Goal: Task Accomplishment & Management: Use online tool/utility

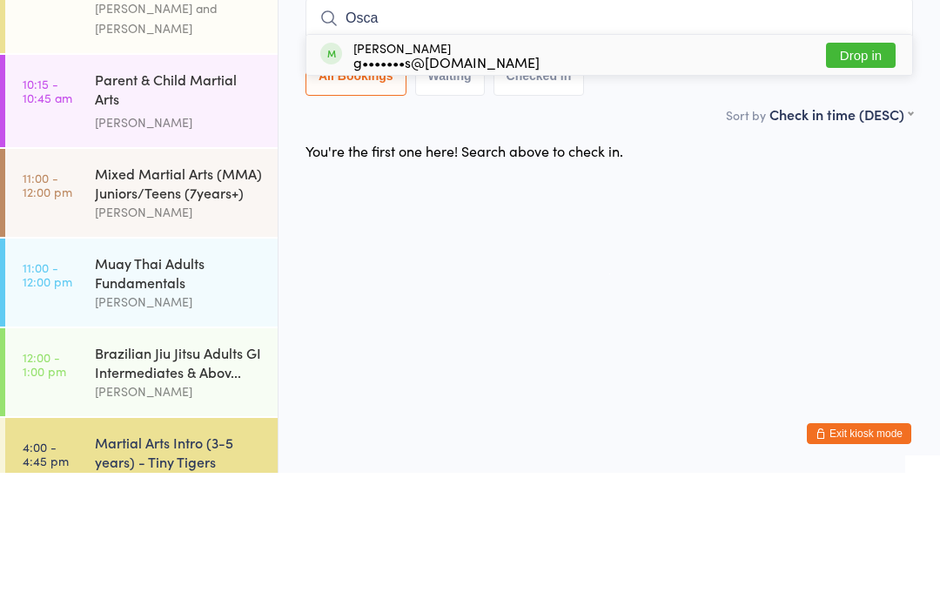
type input "Osca"
click at [373, 195] on div "g•••••••s@[DOMAIN_NAME]" at bounding box center [446, 202] width 186 height 14
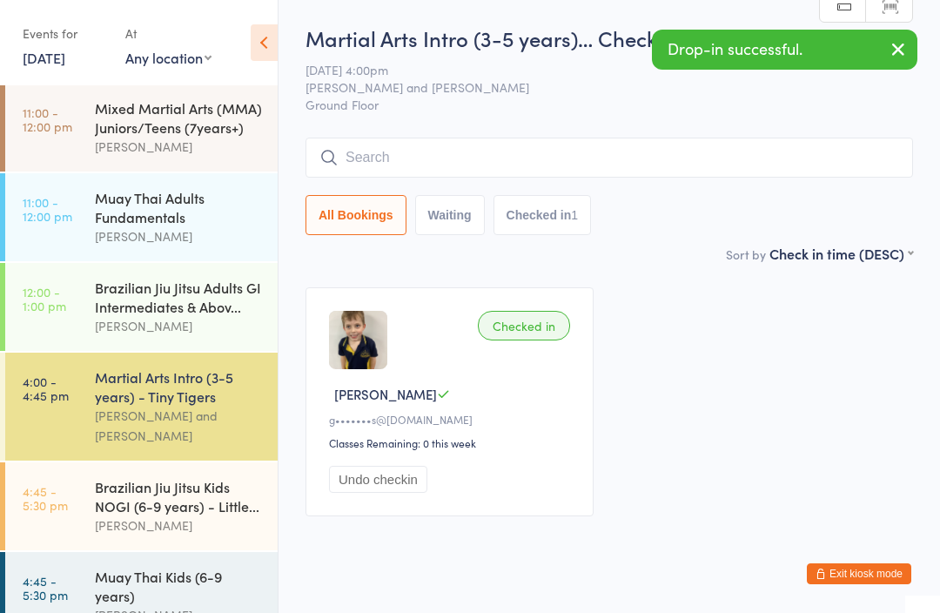
scroll to position [207, 0]
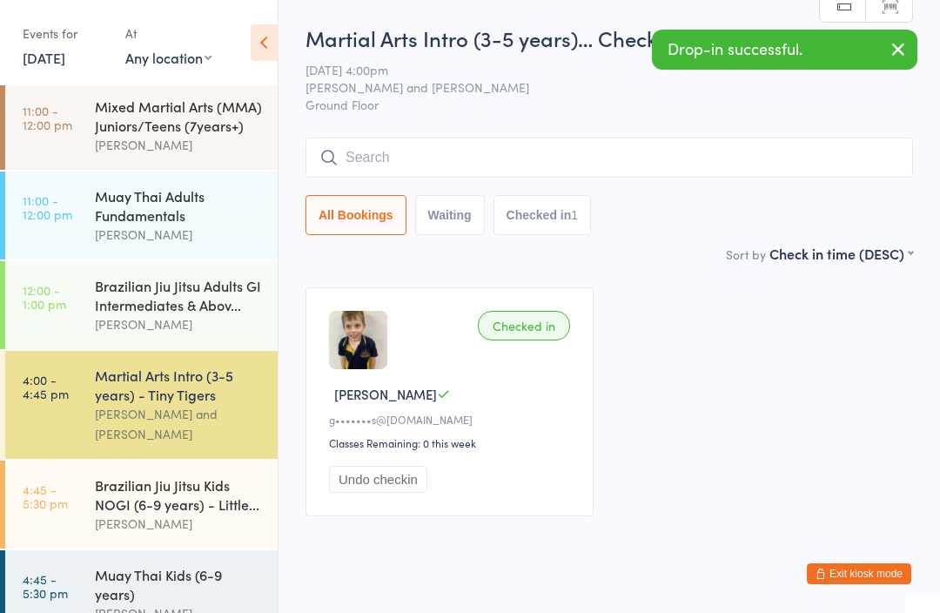
click at [192, 514] on div "[PERSON_NAME]" at bounding box center [179, 524] width 168 height 20
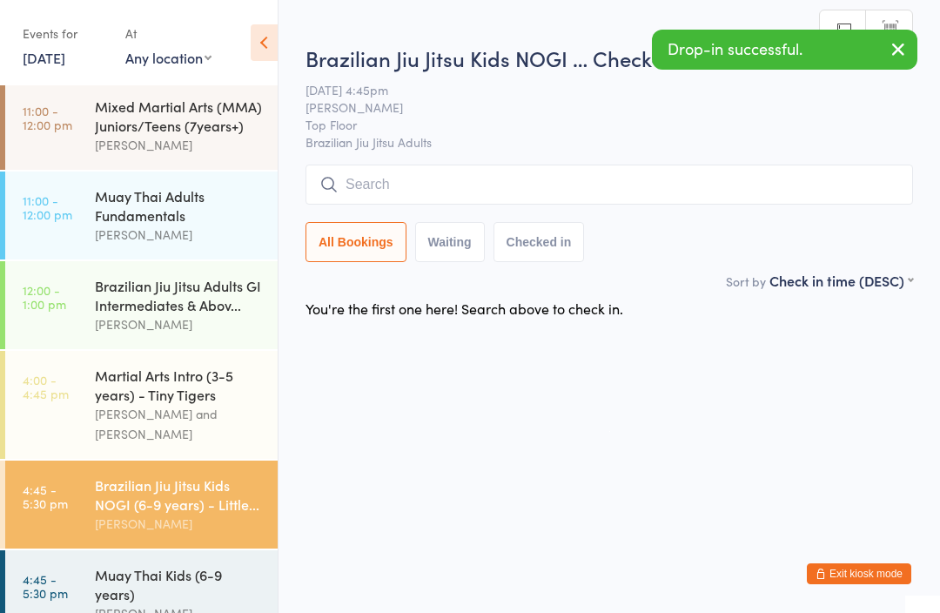
click at [389, 200] on input "search" at bounding box center [610, 185] width 608 height 40
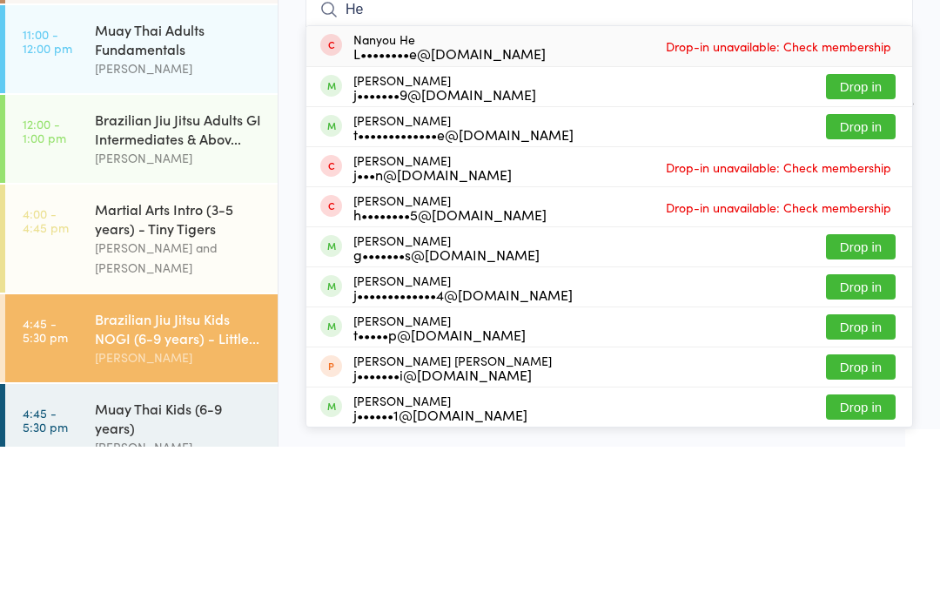
type input "He"
click at [339, 401] on span at bounding box center [331, 412] width 22 height 22
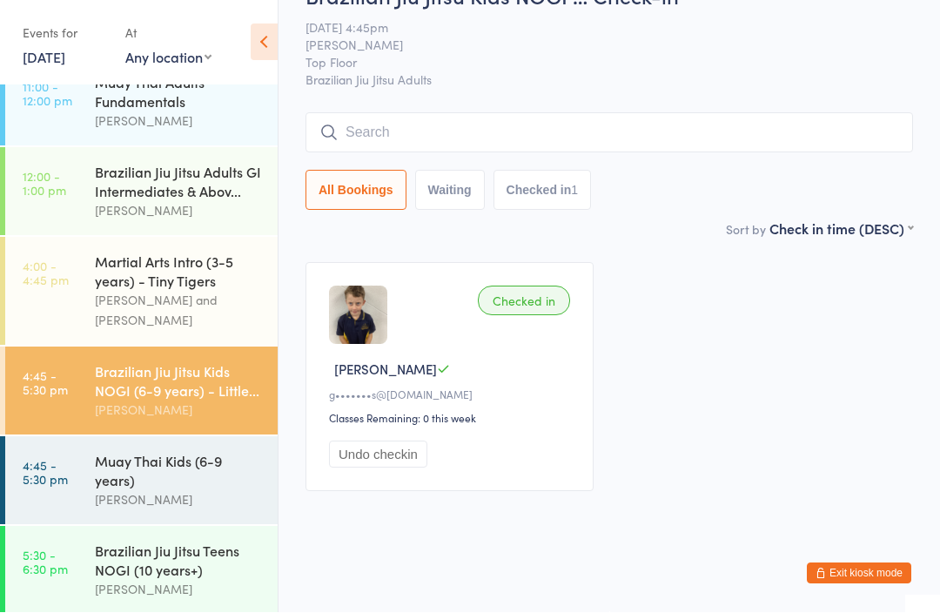
scroll to position [321, 0]
click at [165, 451] on div "Muay Thai Kids (6-9 years)" at bounding box center [179, 470] width 168 height 38
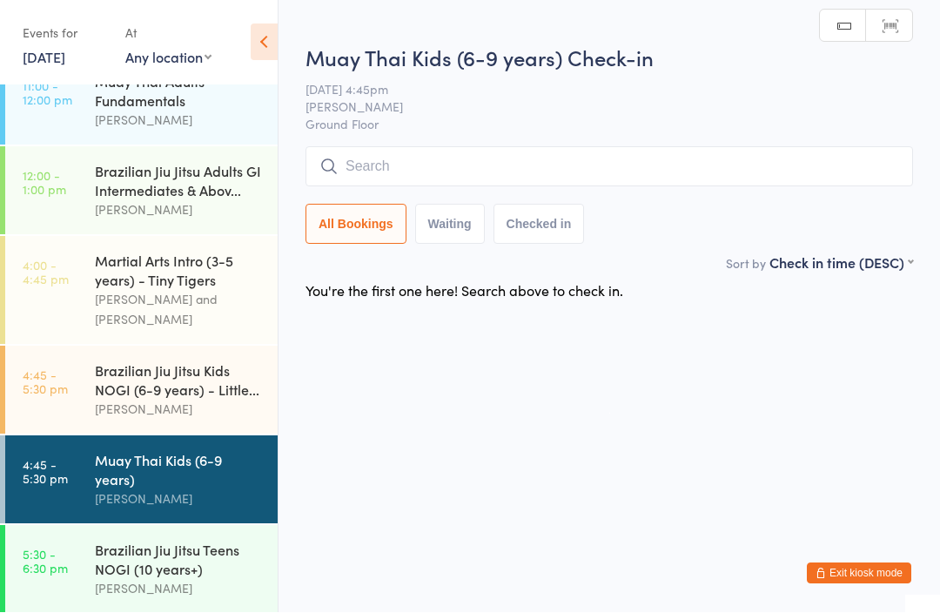
click at [369, 172] on input "search" at bounding box center [610, 167] width 608 height 40
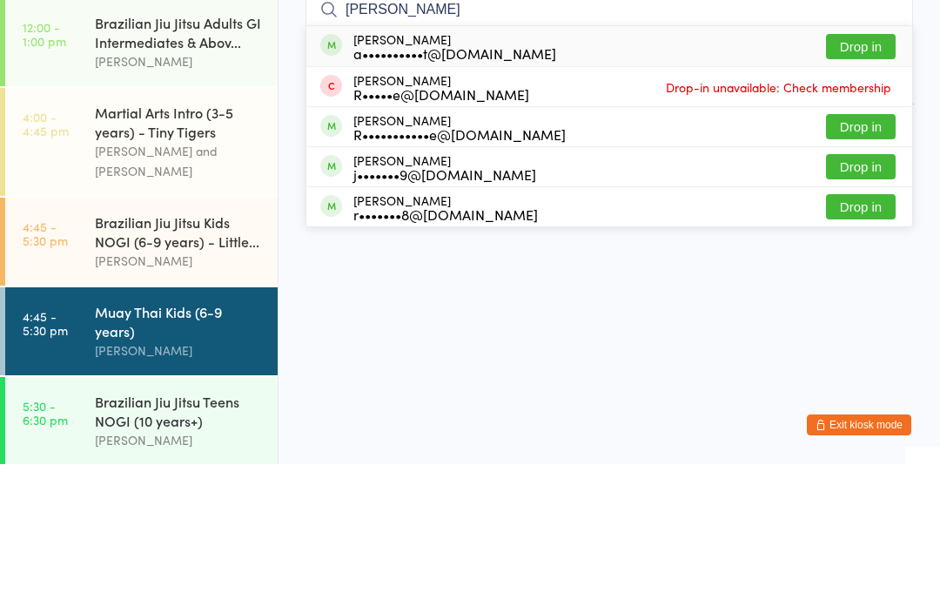
type input "[PERSON_NAME]"
click at [363, 195] on div "a••••••••••t@[DOMAIN_NAME]" at bounding box center [454, 202] width 203 height 14
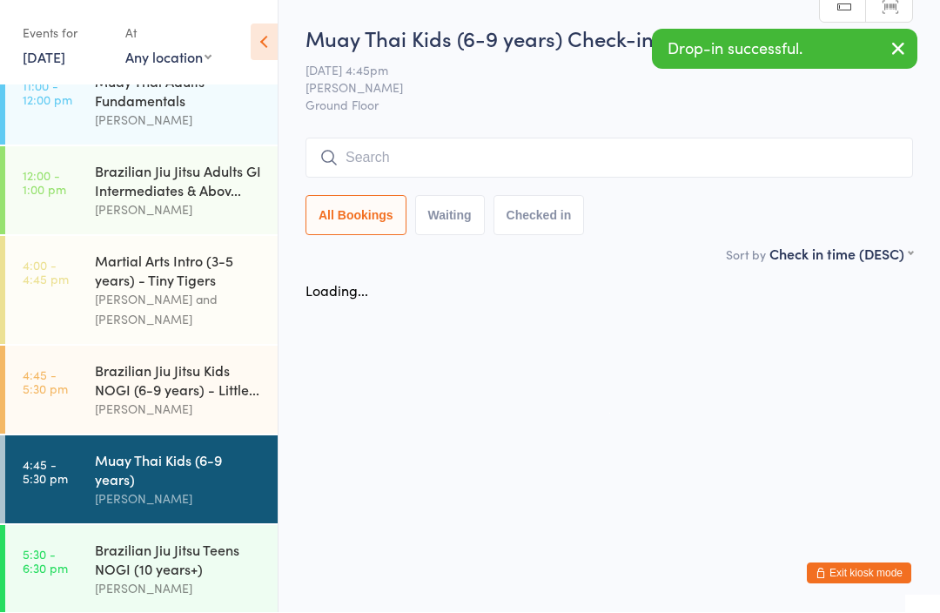
scroll to position [1, 0]
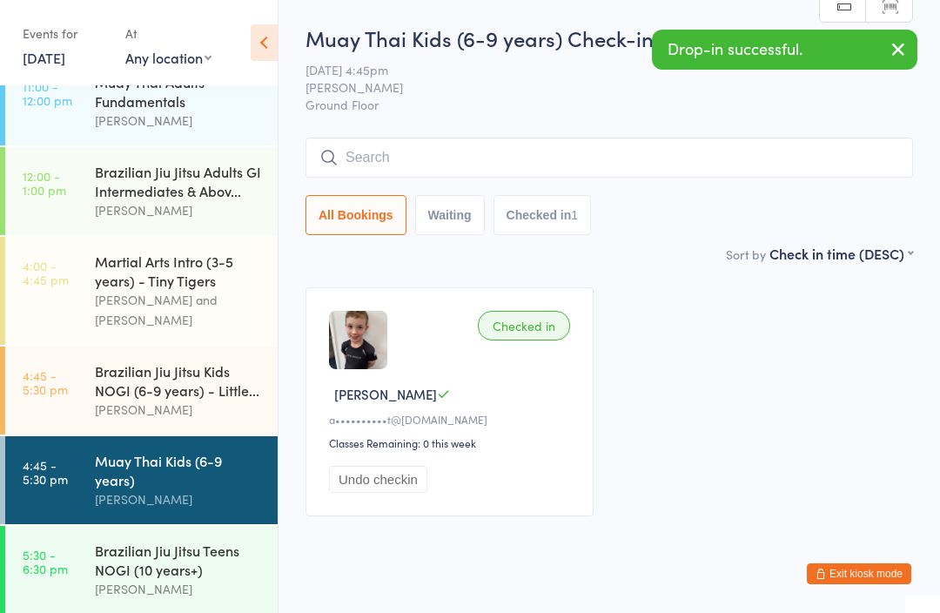
click at [163, 400] on div "[PERSON_NAME]" at bounding box center [179, 410] width 168 height 20
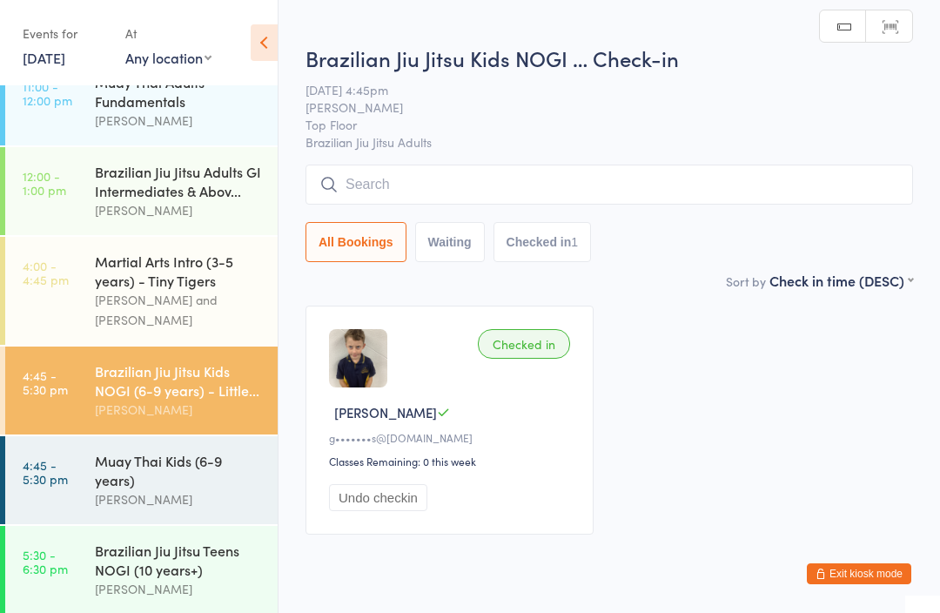
click at [450, 195] on input "search" at bounding box center [610, 185] width 608 height 40
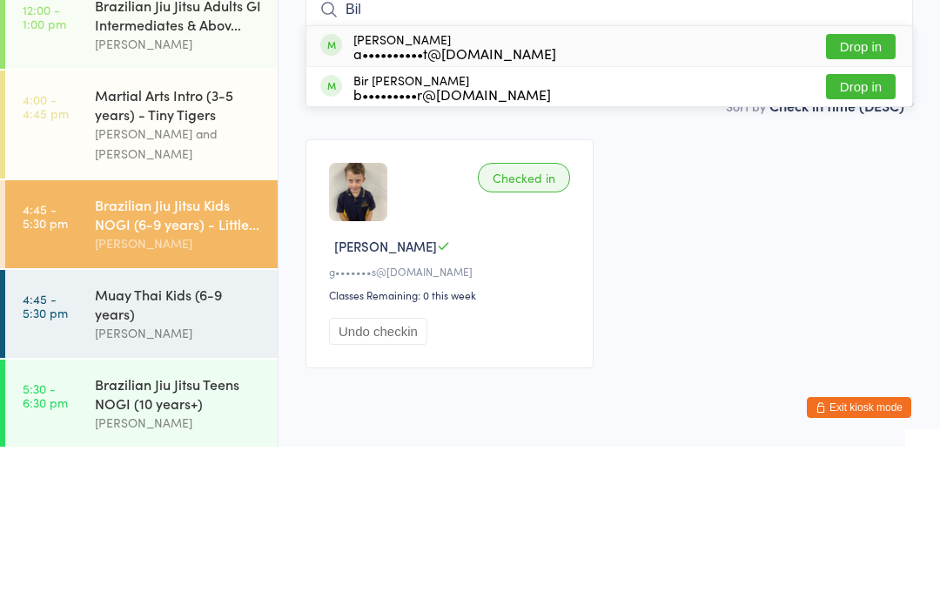
type input "Bil"
click at [394, 212] on div "a••••••••••t@[DOMAIN_NAME]" at bounding box center [454, 219] width 203 height 14
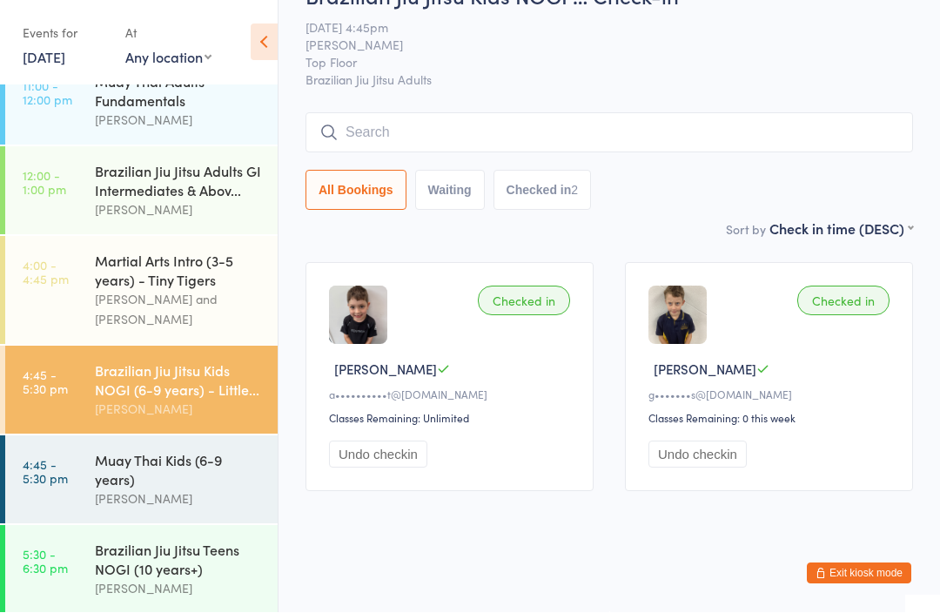
click at [212, 267] on div "Martial Arts Intro (3-5 years) - Tiny Tigers" at bounding box center [179, 271] width 168 height 38
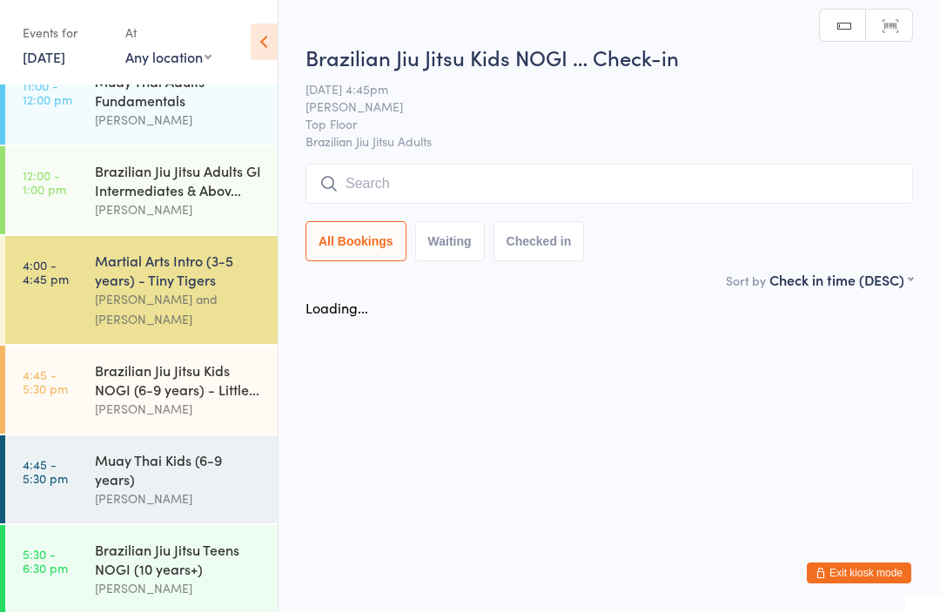
scroll to position [1, 0]
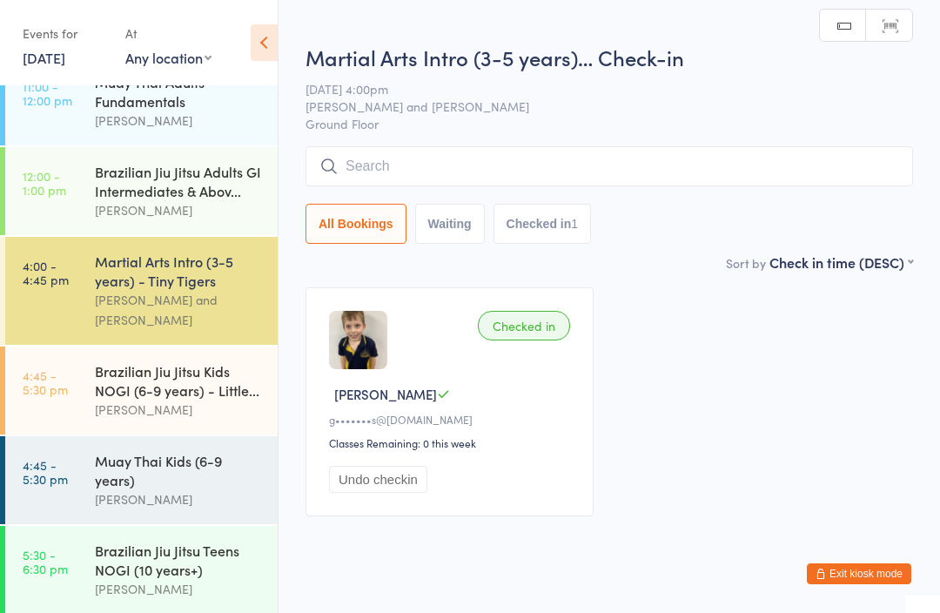
click at [527, 157] on input "search" at bounding box center [610, 166] width 608 height 40
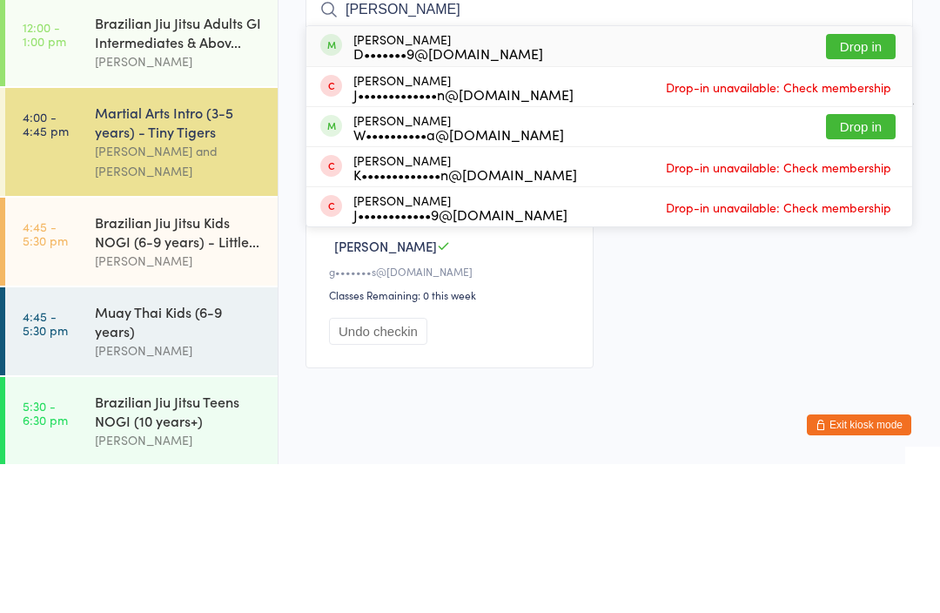
type input "[PERSON_NAME]"
click at [864, 183] on button "Drop in" at bounding box center [861, 195] width 70 height 25
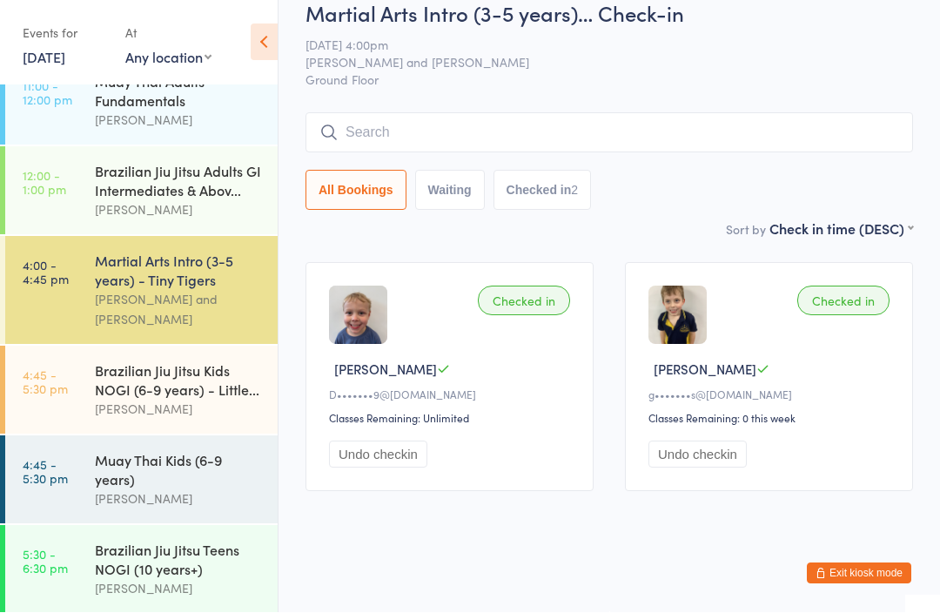
click at [175, 489] on div "[PERSON_NAME]" at bounding box center [179, 499] width 168 height 20
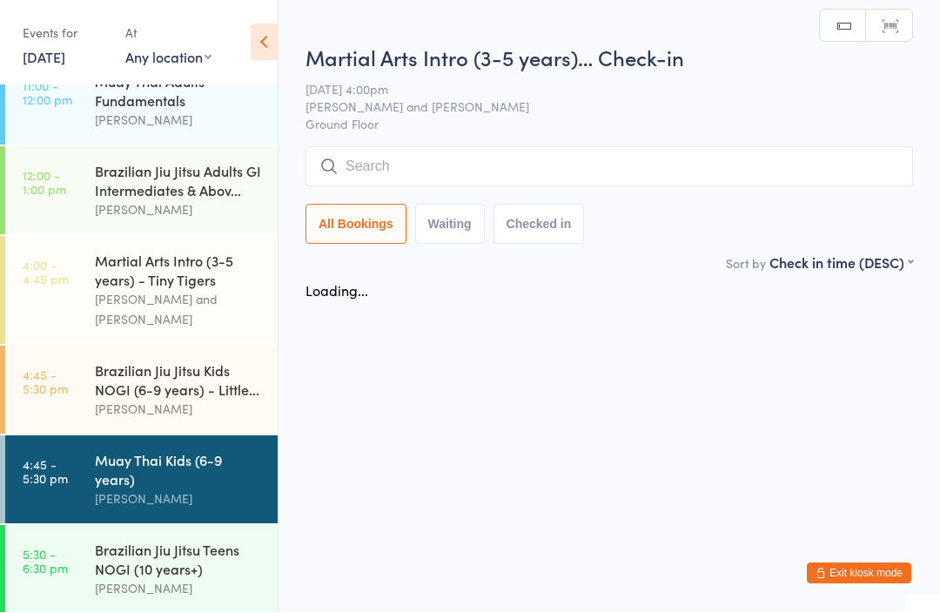
scroll to position [1, 0]
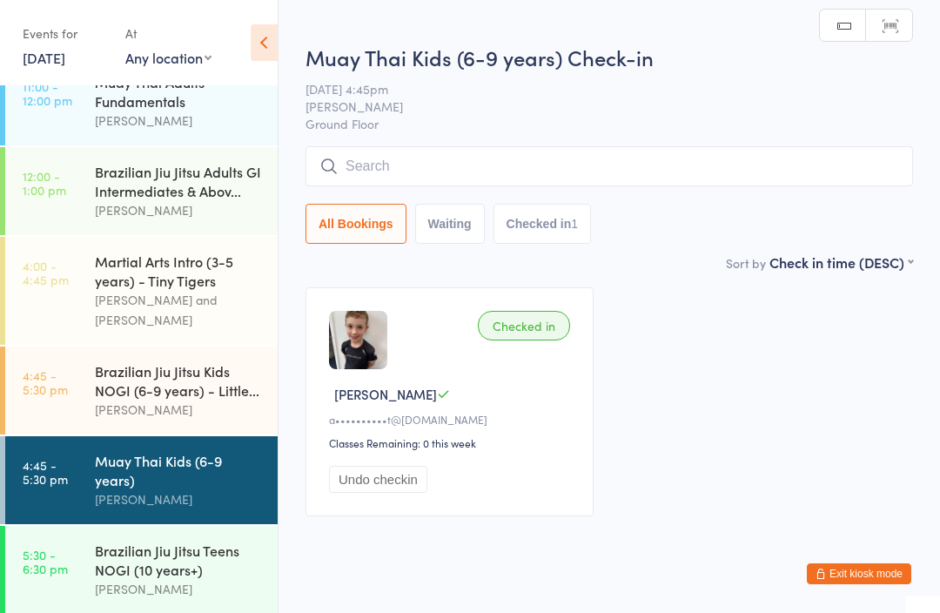
click at [544, 165] on input "search" at bounding box center [610, 166] width 608 height 40
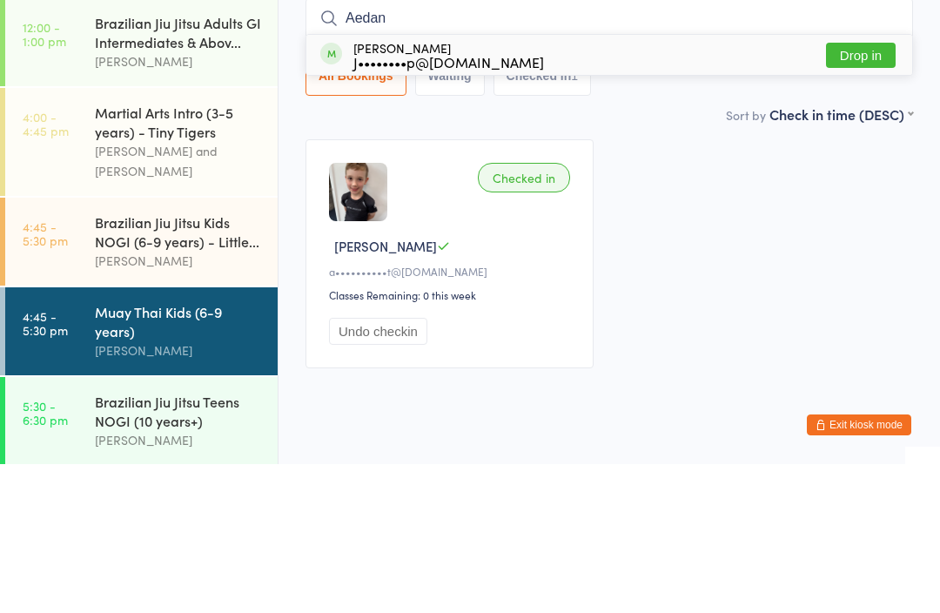
type input "Aedan"
click at [870, 192] on button "Drop in" at bounding box center [861, 204] width 70 height 25
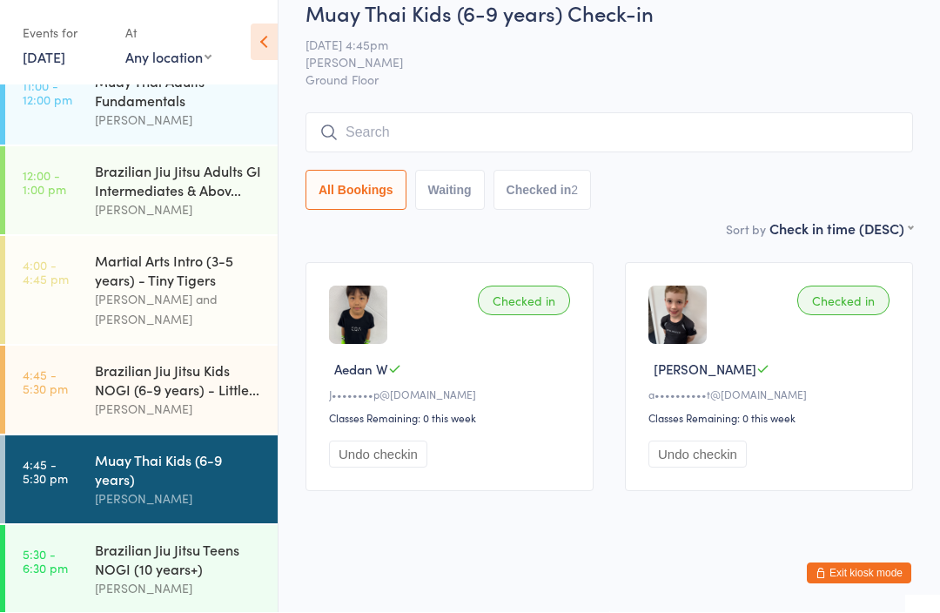
click at [727, 113] on input "search" at bounding box center [610, 133] width 608 height 40
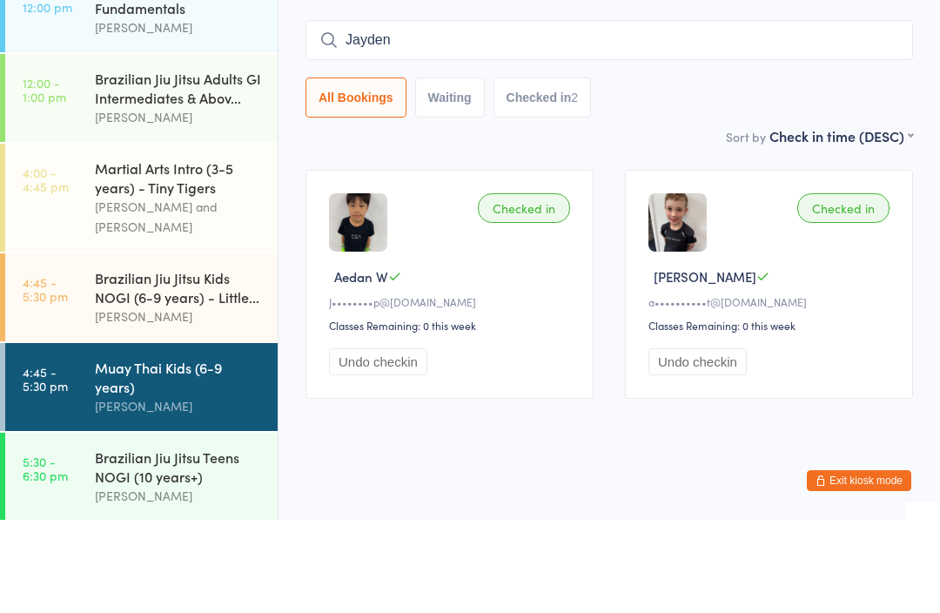
type input "Jayden"
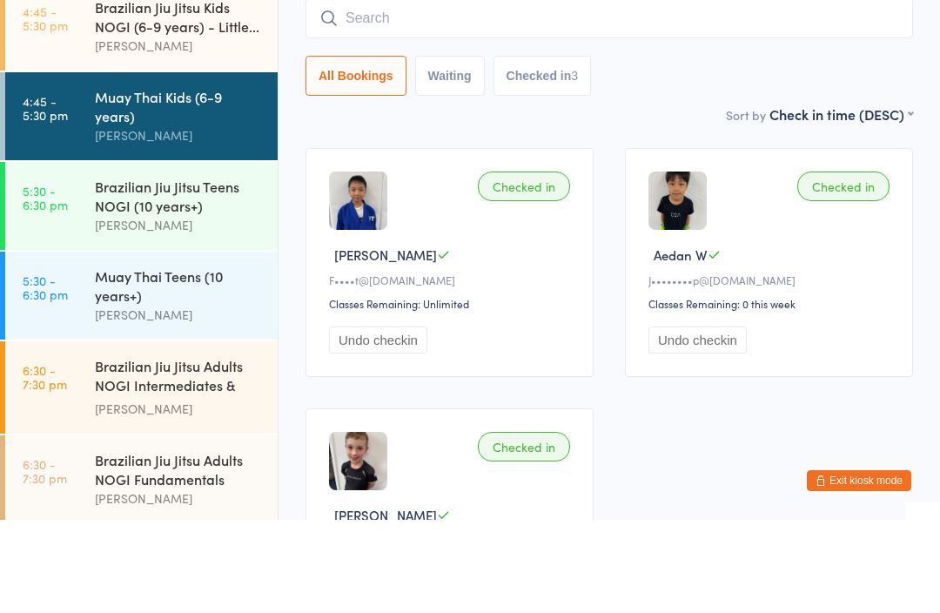
scroll to position [604, 0]
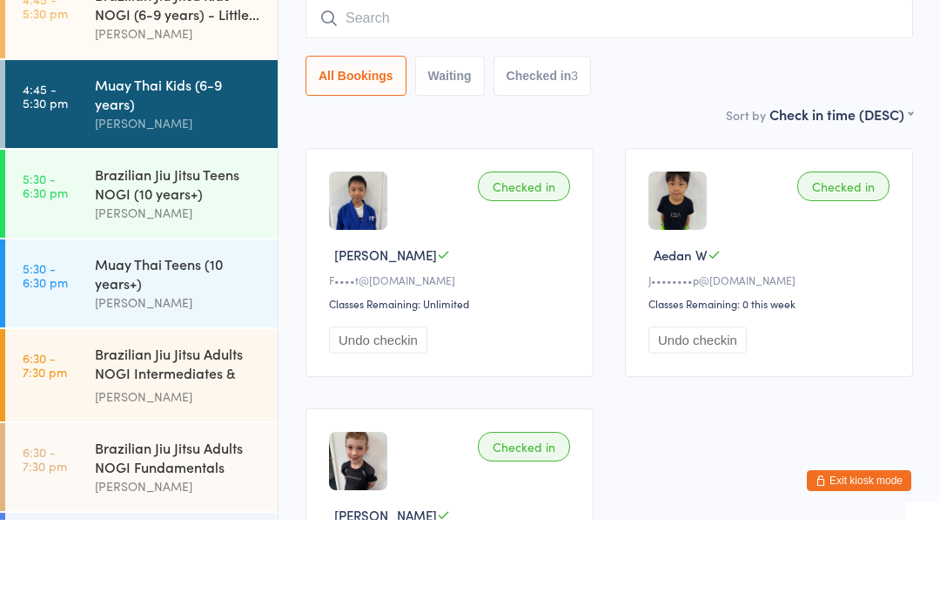
click at [201, 258] on div "Brazilian Jiu Jitsu Teens NOGI (10 years+)" at bounding box center [179, 277] width 168 height 38
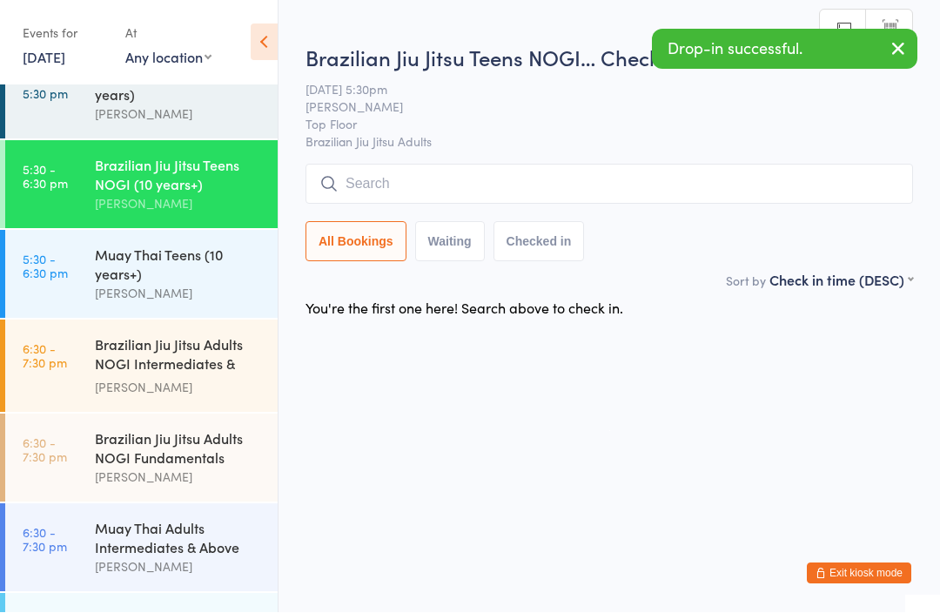
scroll to position [709, 0]
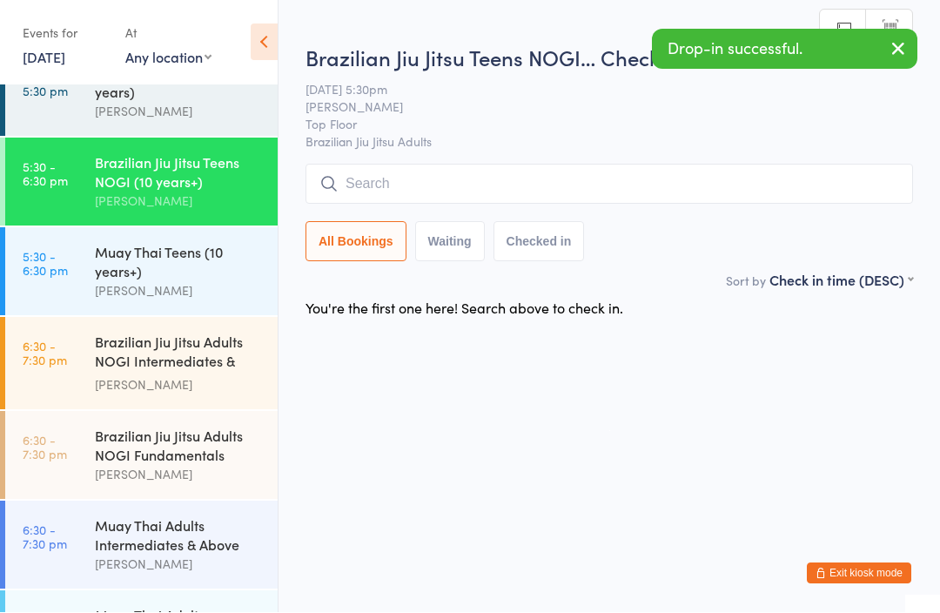
click at [553, 174] on input "search" at bounding box center [610, 185] width 608 height 40
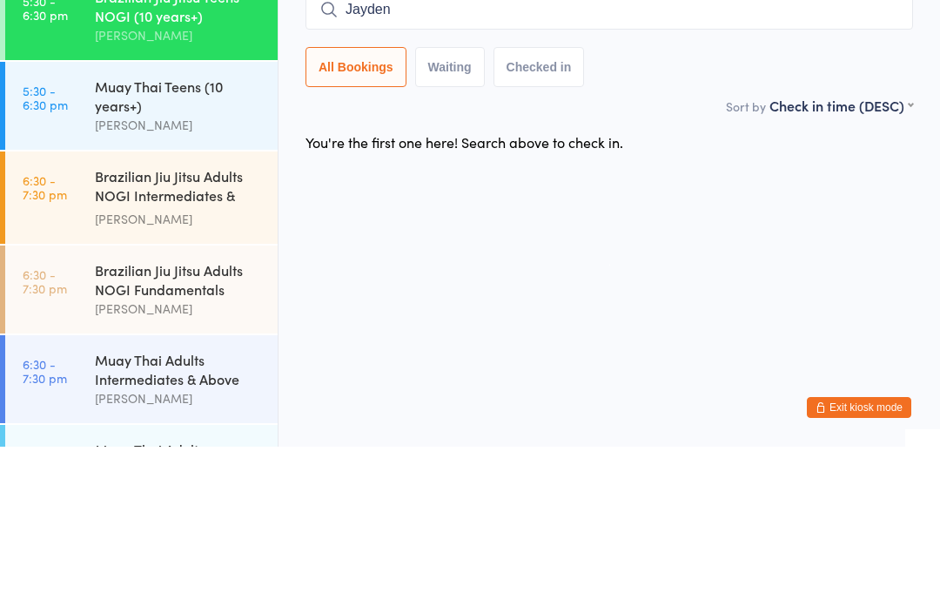
type input "Jayden"
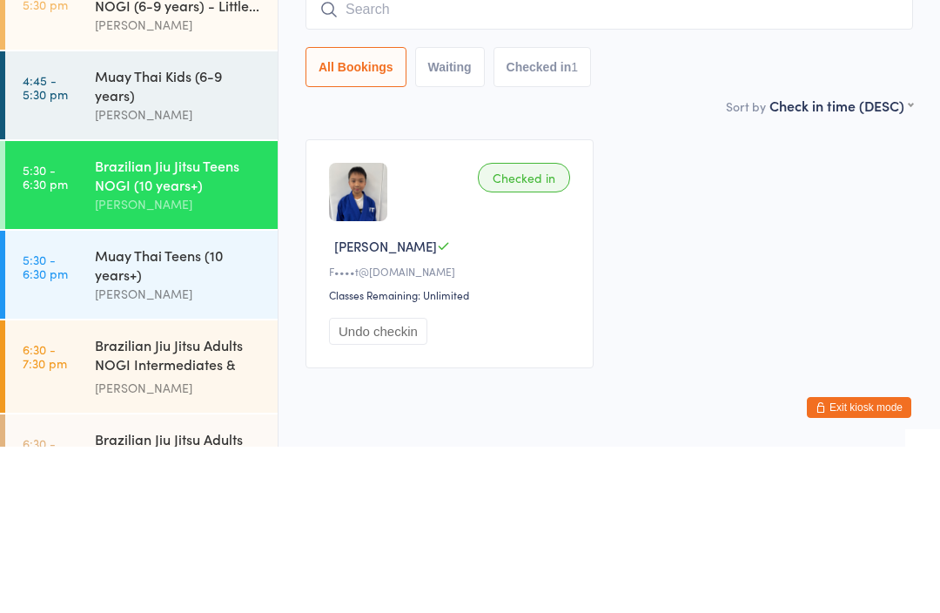
scroll to position [530, 0]
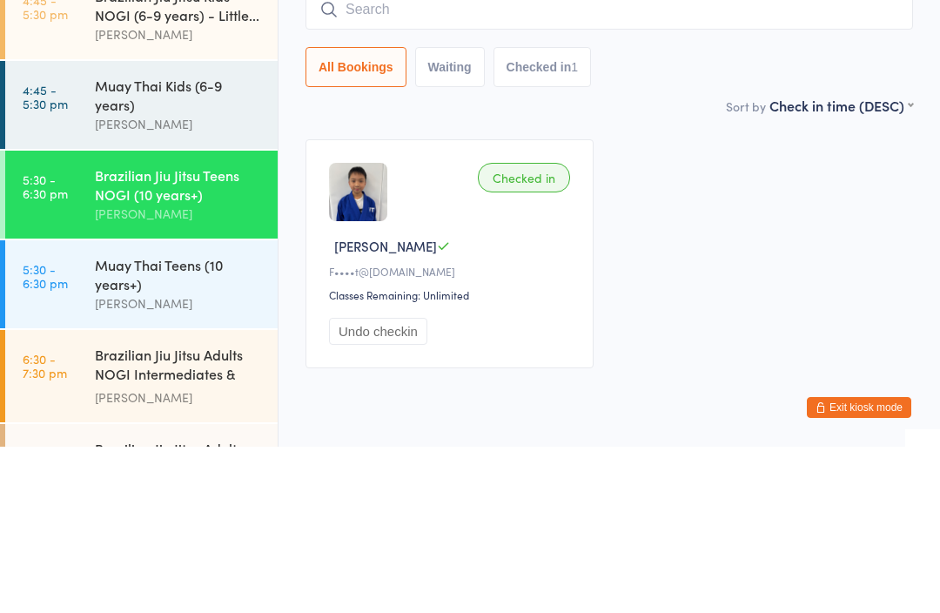
click at [75, 227] on link "4:45 - 5:30 pm Muay Thai Kids (6-9 years) [PERSON_NAME]" at bounding box center [141, 271] width 272 height 88
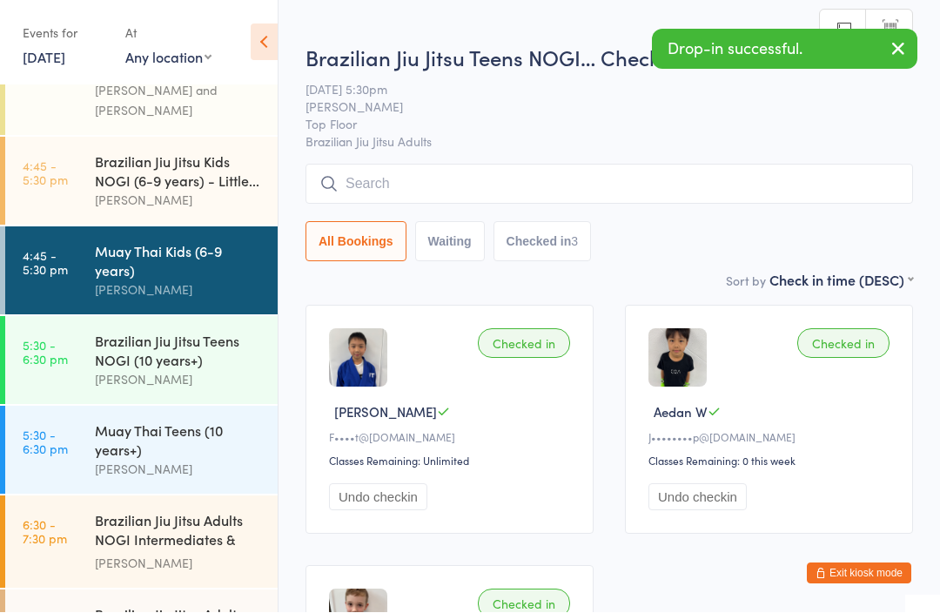
scroll to position [1, 0]
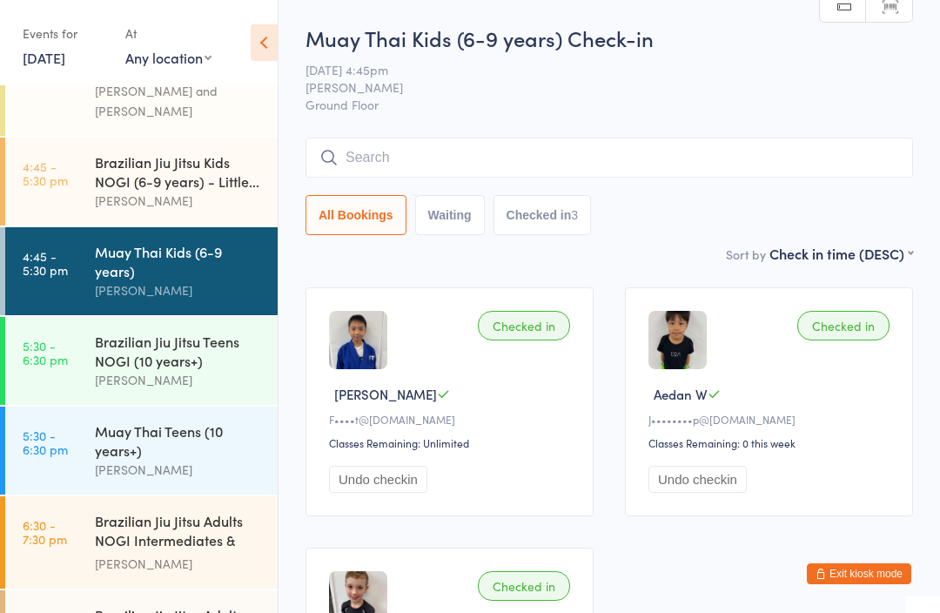
click at [559, 142] on input "search" at bounding box center [610, 158] width 608 height 40
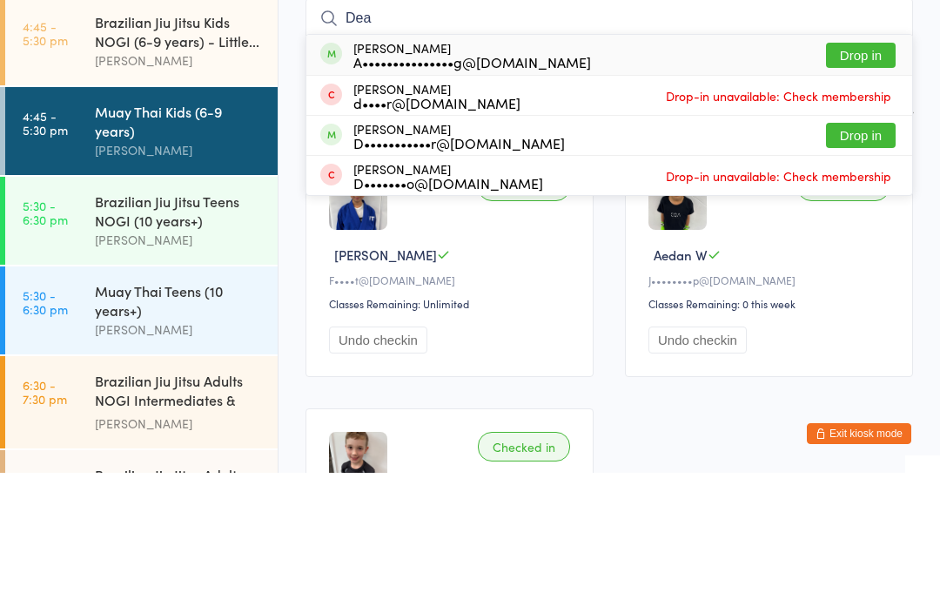
type input "Dea"
click at [872, 183] on button "Drop in" at bounding box center [861, 195] width 70 height 25
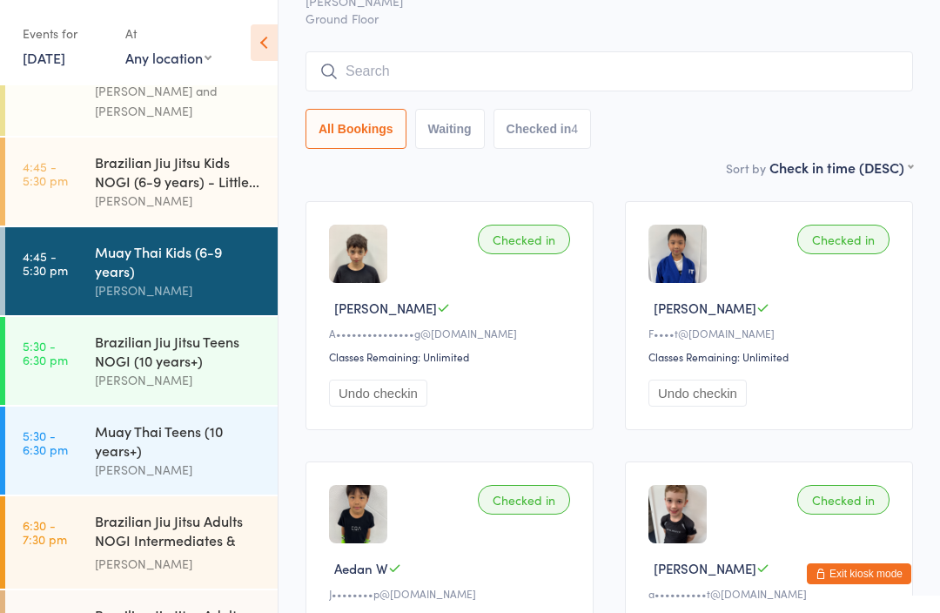
scroll to position [86, 0]
click at [245, 242] on div "Muay Thai Kids (6-9 years)" at bounding box center [179, 261] width 168 height 38
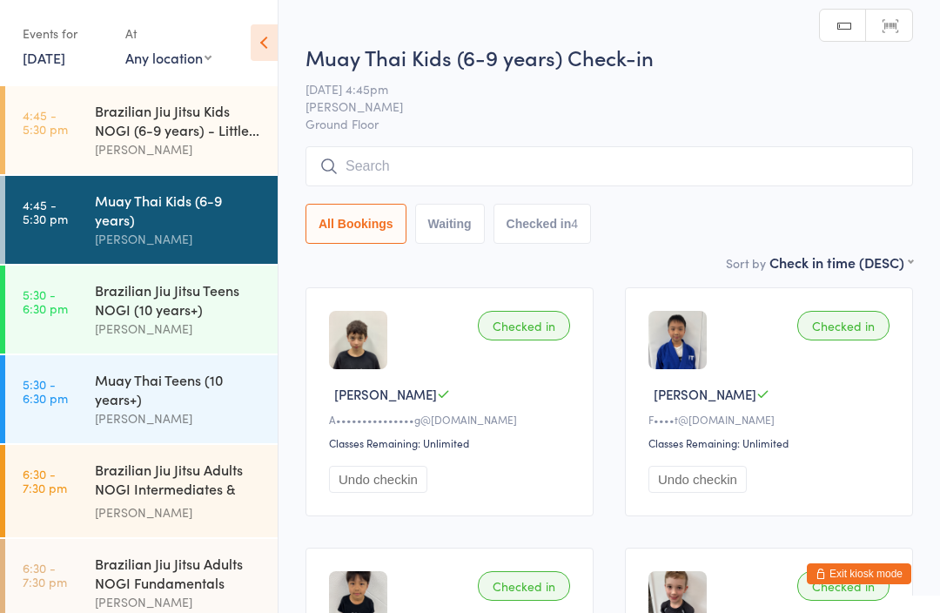
scroll to position [581, 0]
click at [230, 282] on div "Brazilian Jiu Jitsu Teens NOGI (10 years+)" at bounding box center [179, 300] width 168 height 38
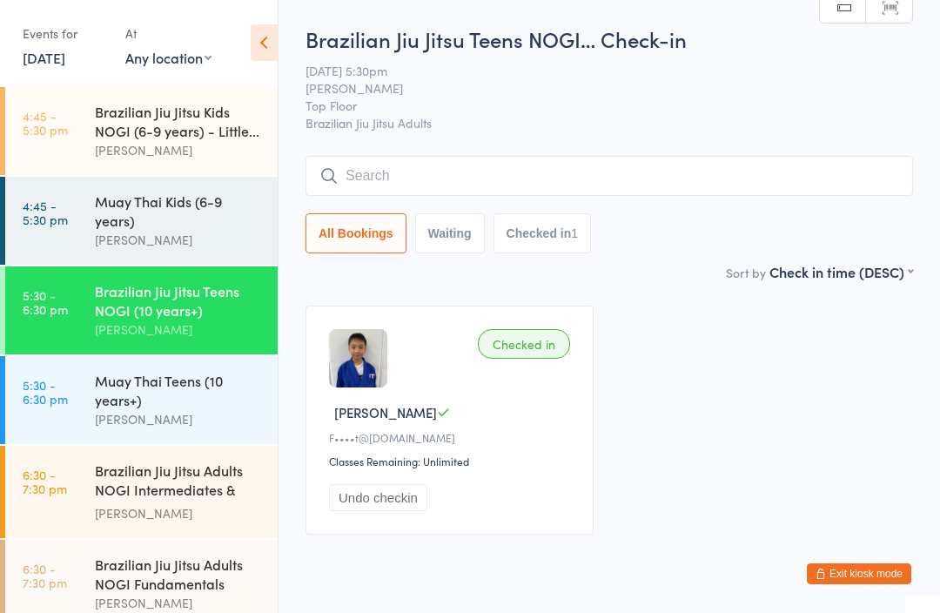
click at [221, 409] on div "[PERSON_NAME]" at bounding box center [179, 419] width 168 height 20
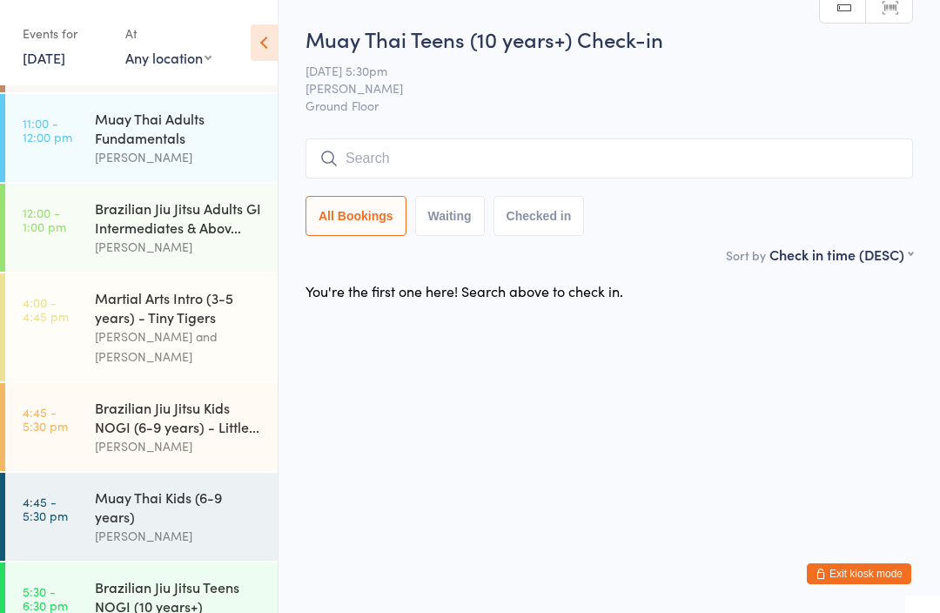
scroll to position [276, 0]
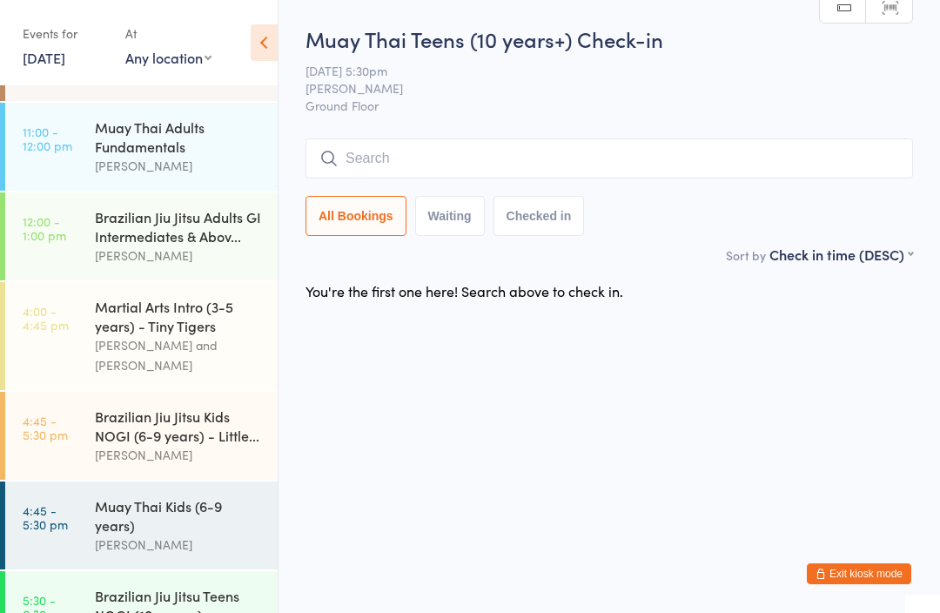
click at [91, 120] on link "11:00 - 12:00 pm Muay Thai Adults Fundamentals [PERSON_NAME]" at bounding box center [141, 147] width 272 height 88
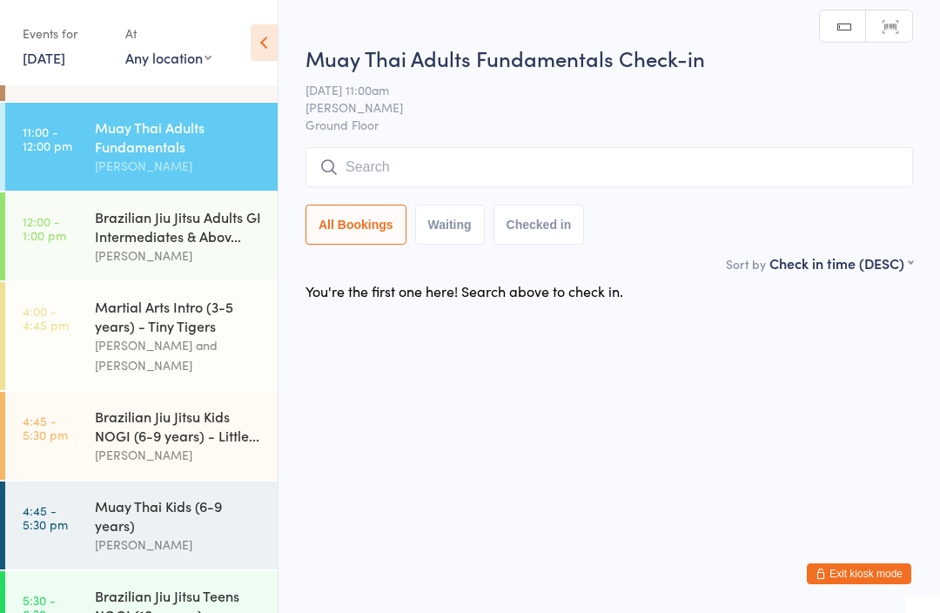
click at [104, 216] on div "Brazilian Jiu Jitsu Adults GI Intermediates & Abov..." at bounding box center [179, 226] width 168 height 38
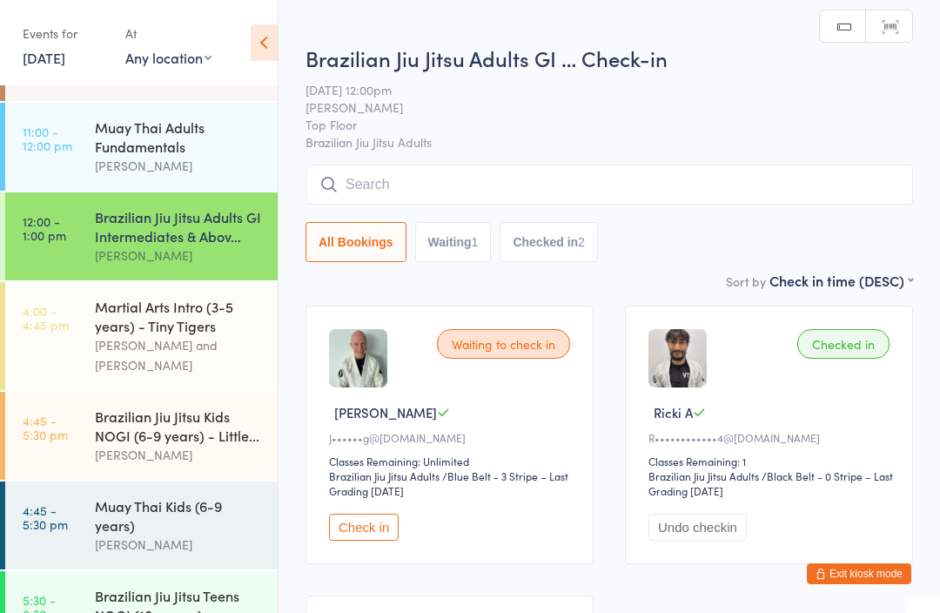
click at [114, 347] on div "[PERSON_NAME] and [PERSON_NAME]" at bounding box center [179, 355] width 168 height 40
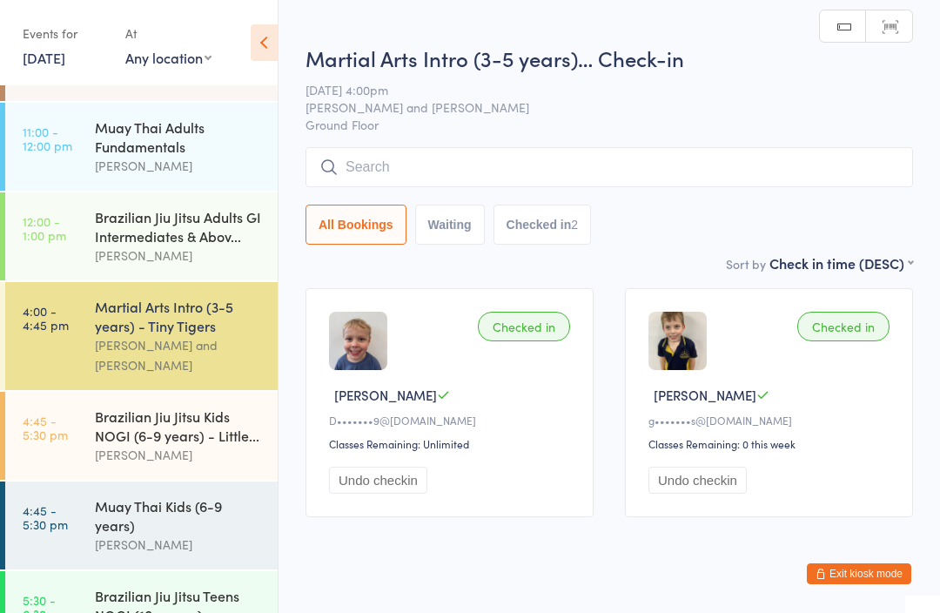
click at [115, 407] on div "Brazilian Jiu Jitsu Kids NOGI (6-9 years) - Little..." at bounding box center [179, 426] width 168 height 38
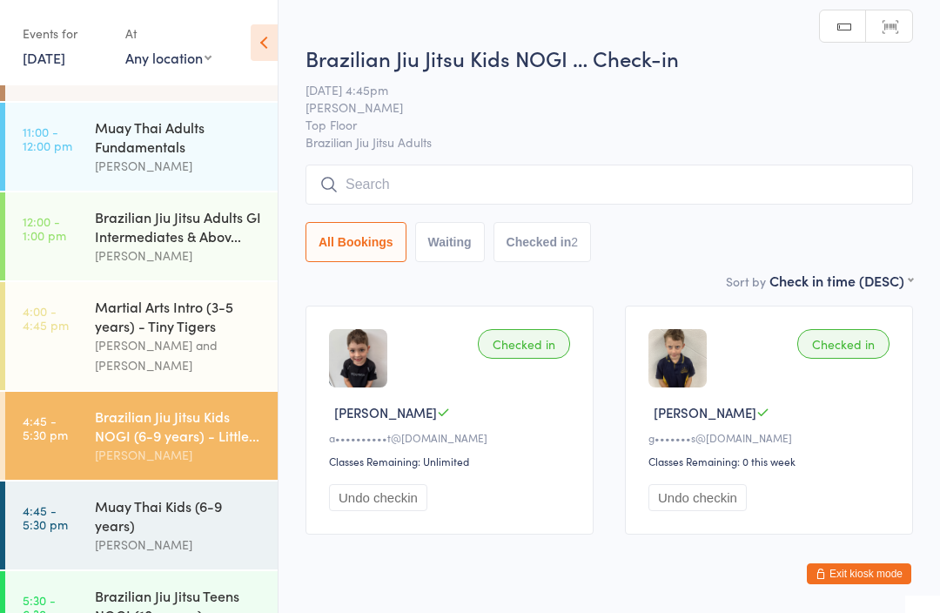
click at [129, 458] on div "Brazilian Jiu Jitsu Kids NOGI (6-9 years) - Little... [PERSON_NAME]" at bounding box center [186, 436] width 183 height 88
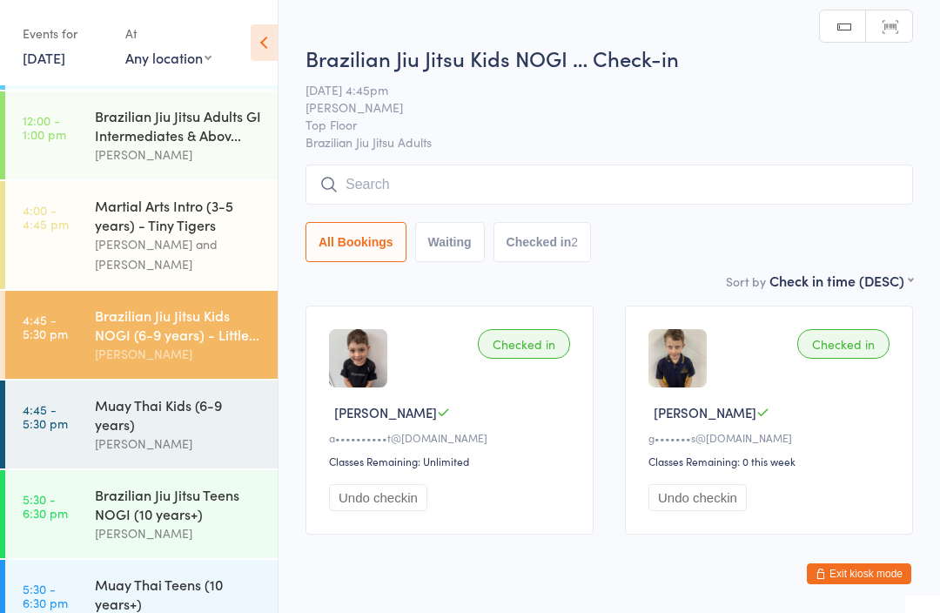
scroll to position [375, 0]
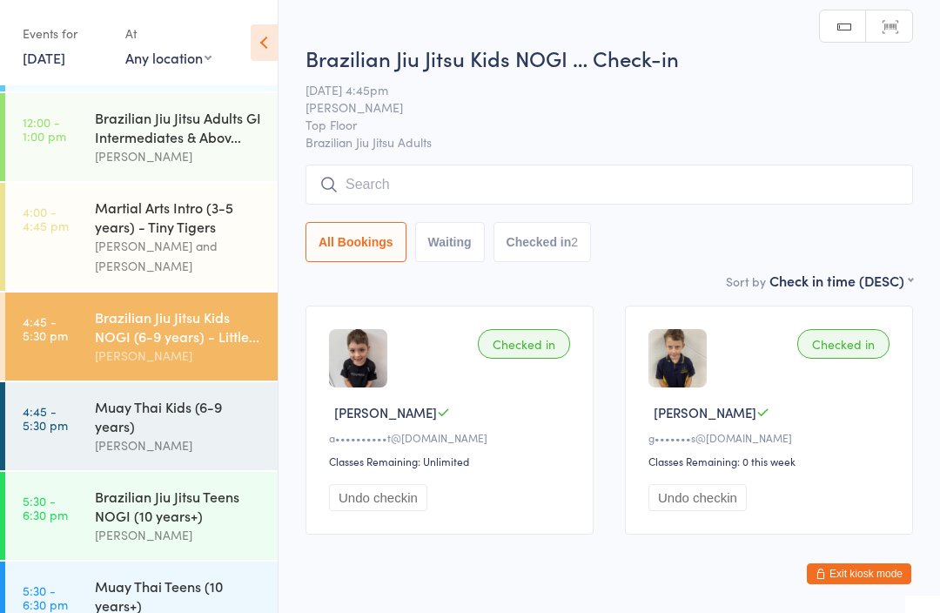
click at [119, 435] on div "[PERSON_NAME]" at bounding box center [179, 445] width 168 height 20
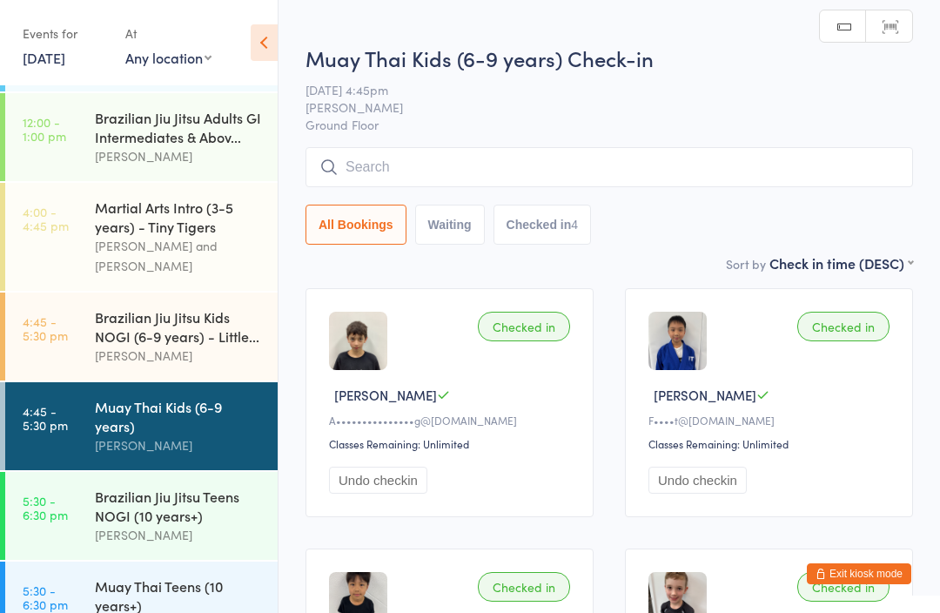
click at [111, 525] on div "[PERSON_NAME]" at bounding box center [179, 535] width 168 height 20
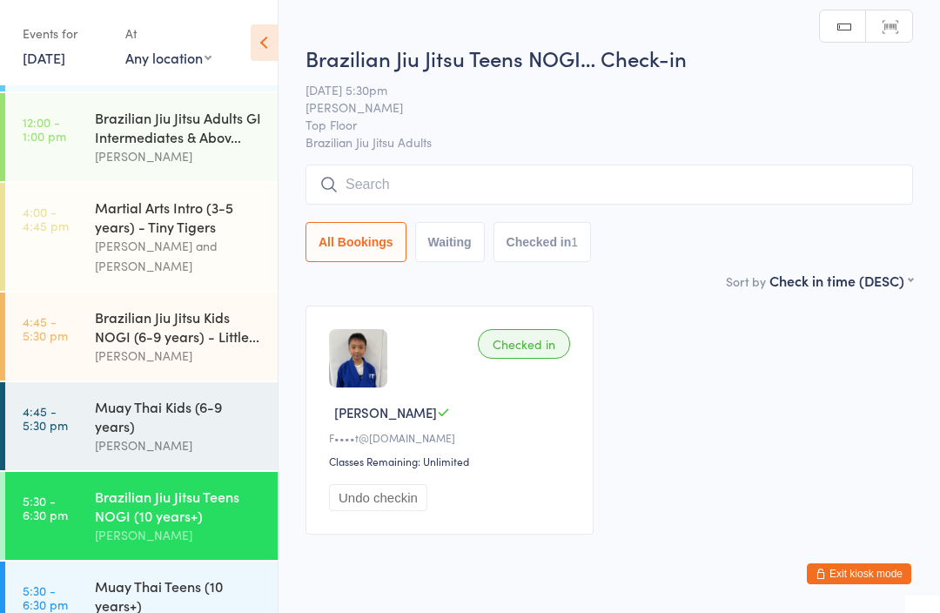
click at [95, 435] on div "[PERSON_NAME]" at bounding box center [179, 445] width 168 height 20
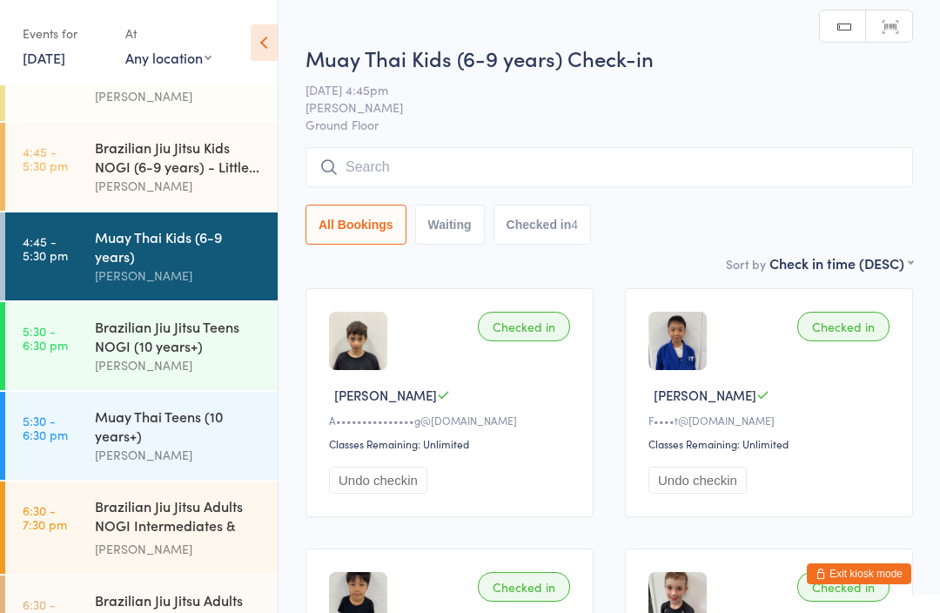
scroll to position [548, 0]
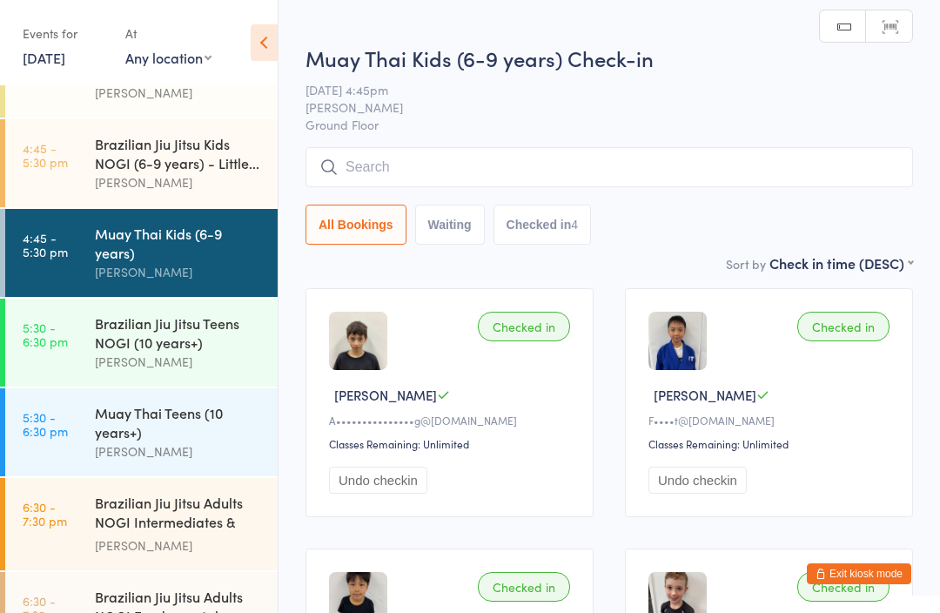
click at [90, 434] on link "5:30 - 6:30 pm Muay [DEMOGRAPHIC_DATA] Teens (10 years+) [PERSON_NAME]" at bounding box center [141, 432] width 272 height 88
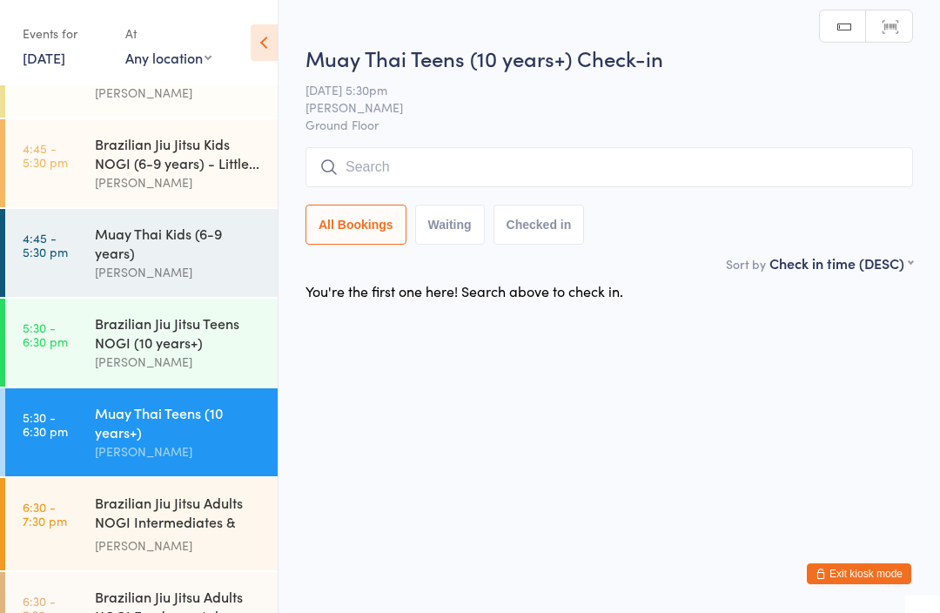
click at [636, 171] on input "search" at bounding box center [610, 167] width 608 height 40
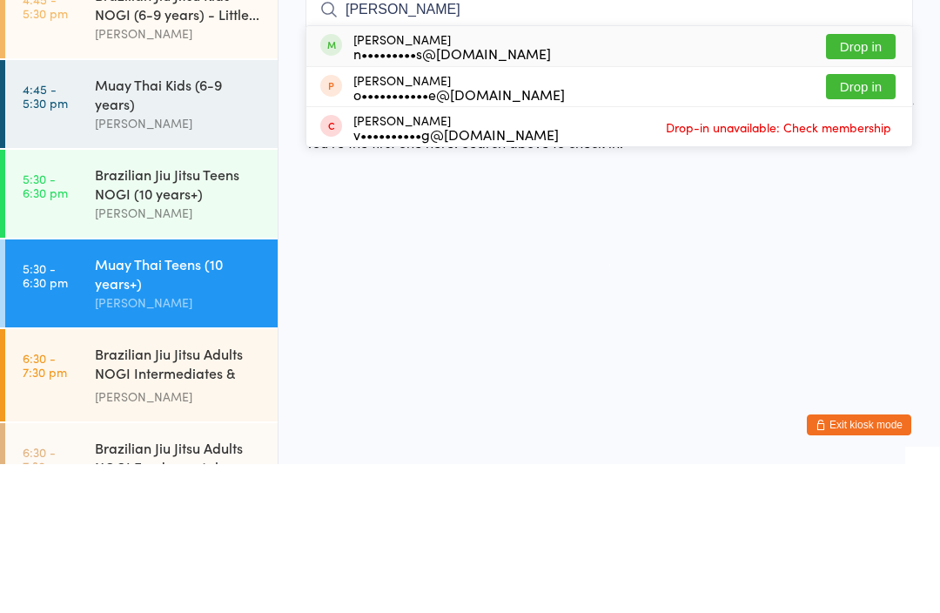
type input "[PERSON_NAME]"
click at [881, 183] on button "Drop in" at bounding box center [861, 195] width 70 height 25
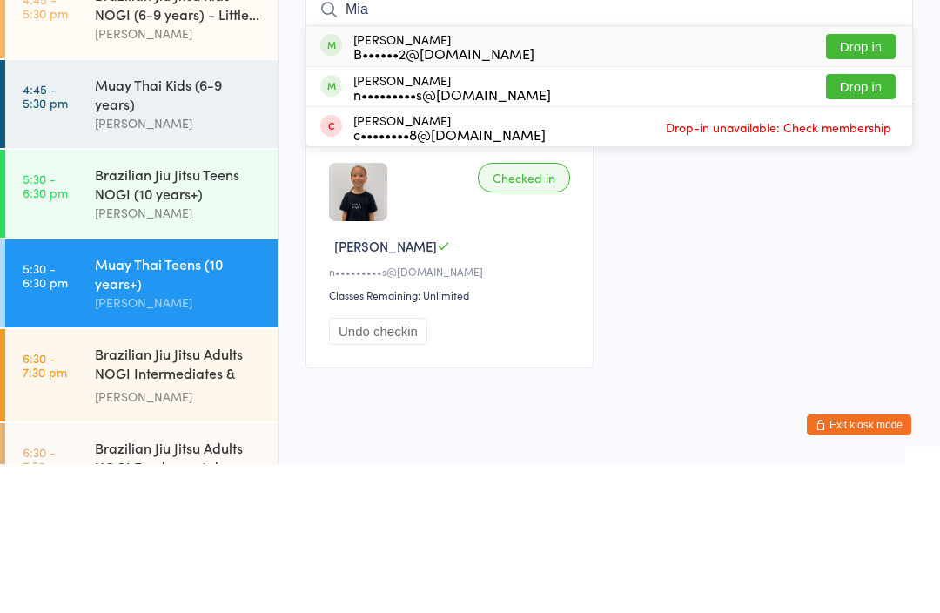
type input "Mia"
click at [864, 223] on button "Drop in" at bounding box center [861, 235] width 70 height 25
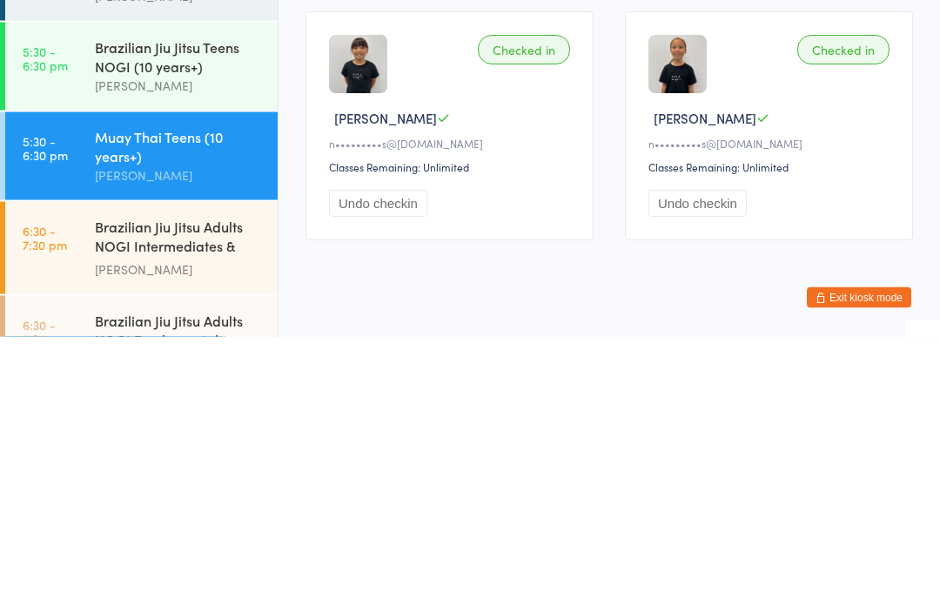
click at [379, 467] on button "Undo checkin" at bounding box center [378, 480] width 98 height 27
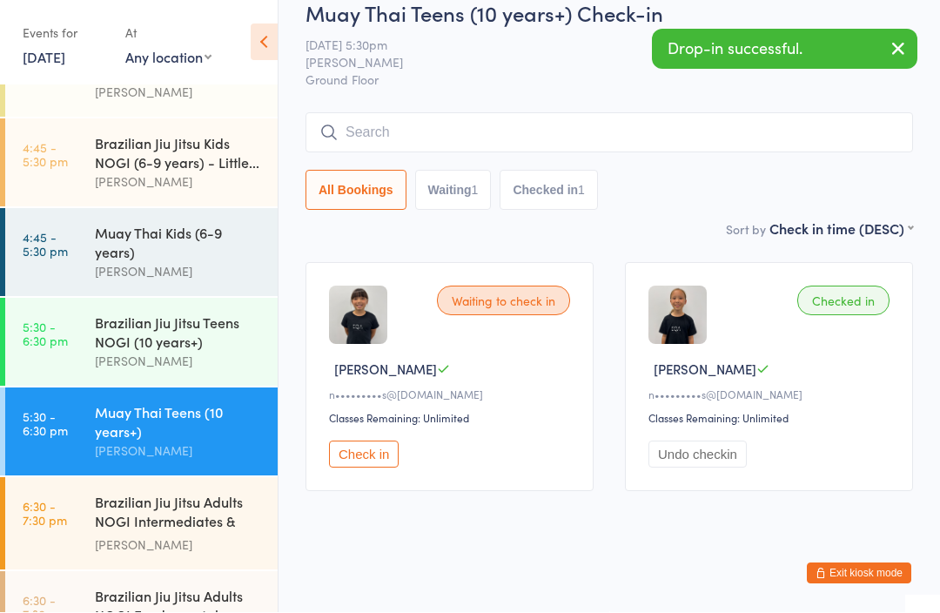
click at [246, 173] on div "Brazilian Jiu Jitsu Kids NOGI (6-9 years) - Little... [PERSON_NAME]" at bounding box center [186, 163] width 183 height 88
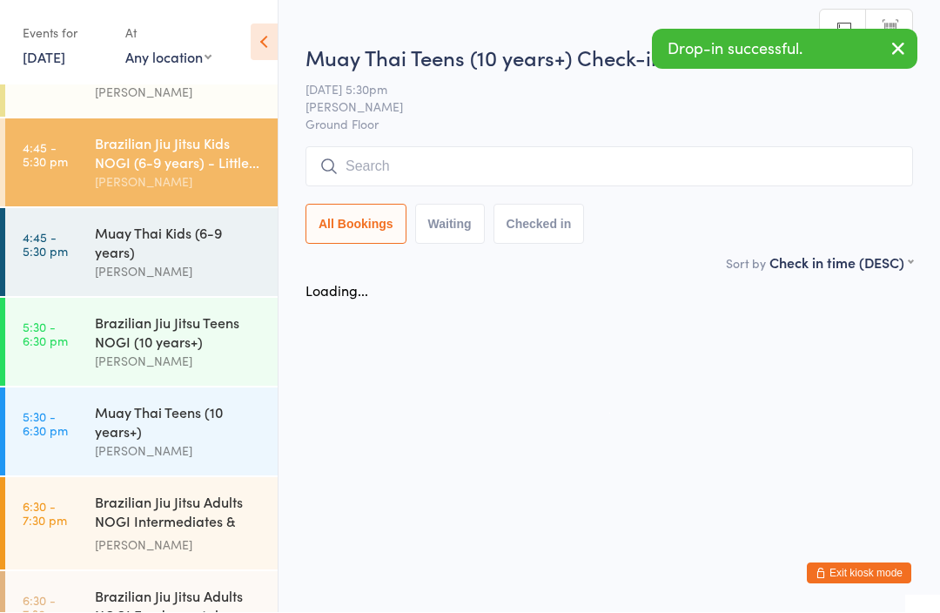
scroll to position [1, 0]
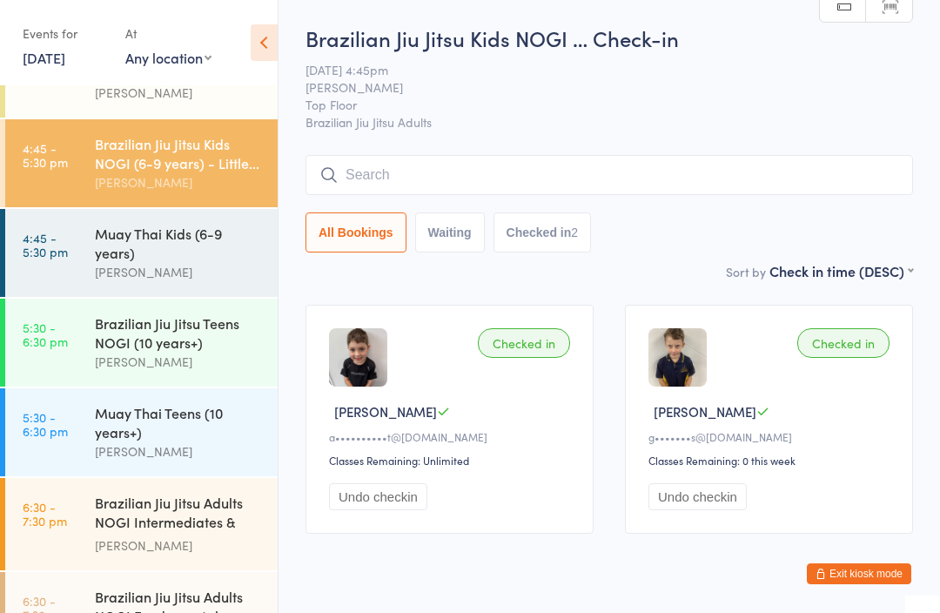
click at [145, 424] on div "Muay Thai Teens (10 years+)" at bounding box center [179, 422] width 168 height 38
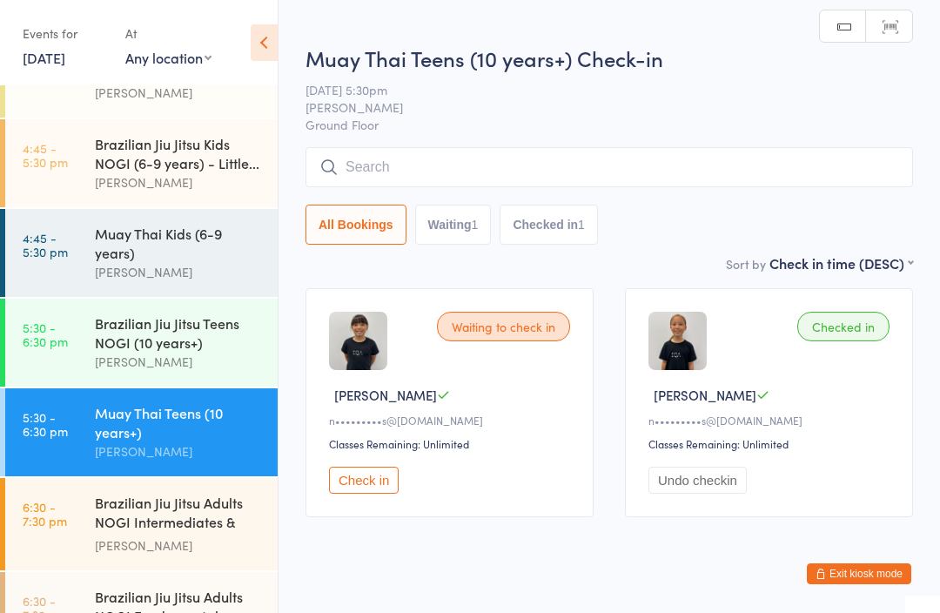
click at [355, 491] on button "Check in" at bounding box center [364, 480] width 70 height 27
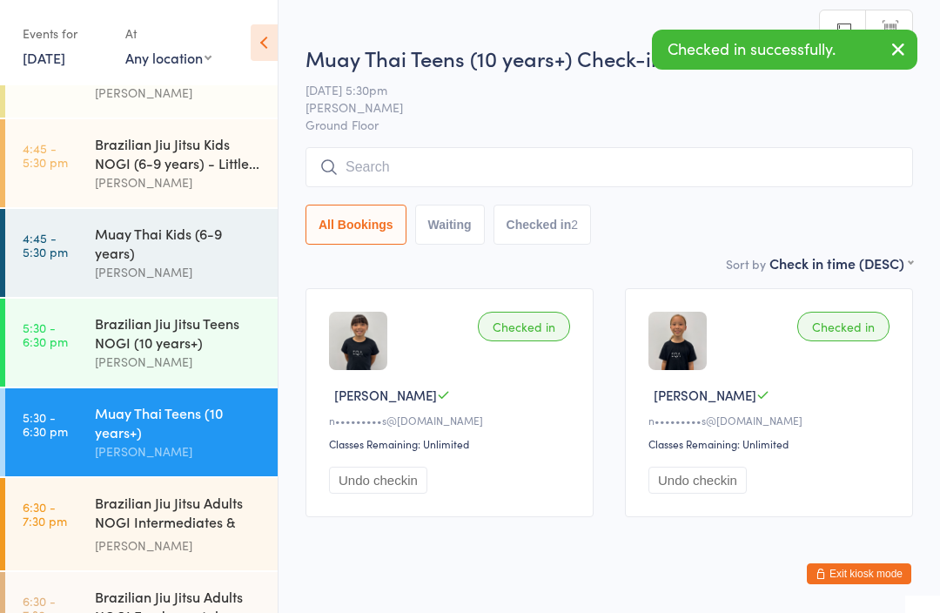
click at [699, 494] on button "Undo checkin" at bounding box center [698, 480] width 98 height 27
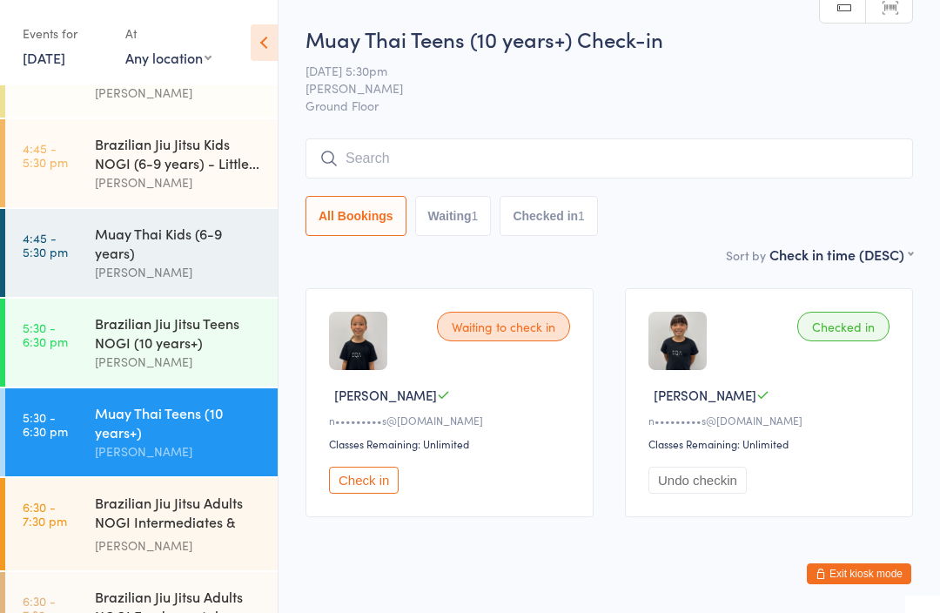
click at [137, 233] on div "Muay Thai Kids (6-9 years)" at bounding box center [179, 243] width 168 height 38
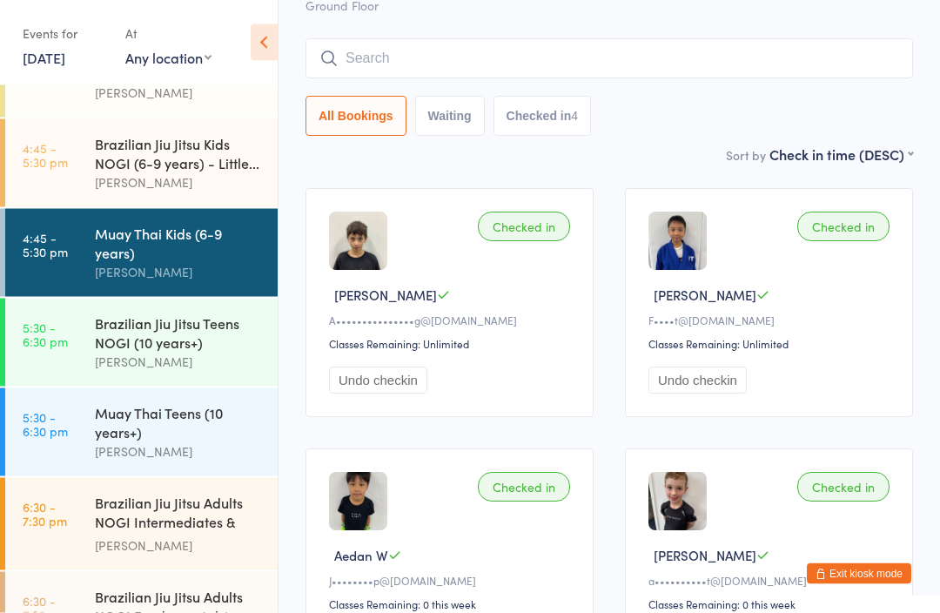
scroll to position [98, 0]
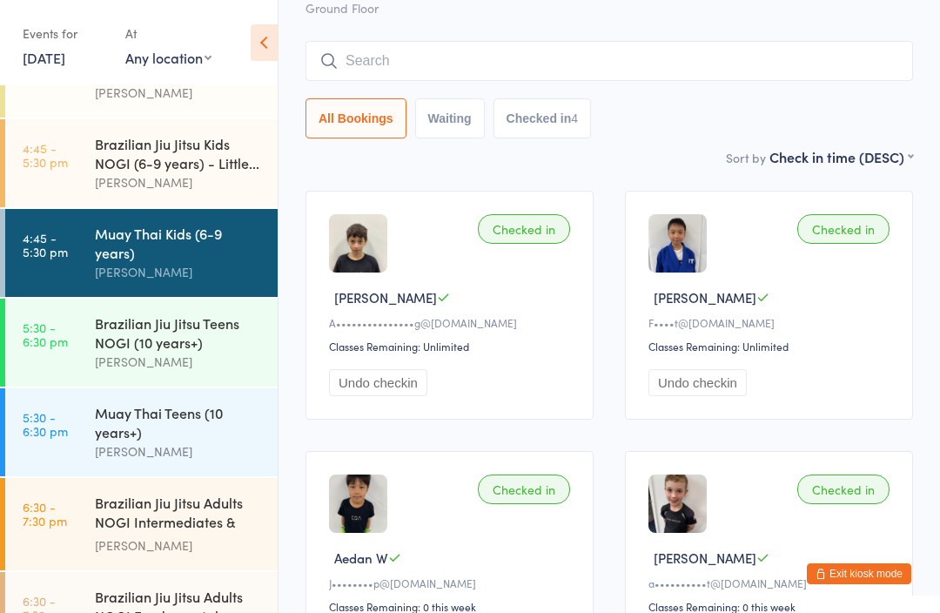
click at [149, 134] on div "Brazilian Jiu Jitsu Kids NOGI (6-9 years) - Little..." at bounding box center [179, 153] width 168 height 38
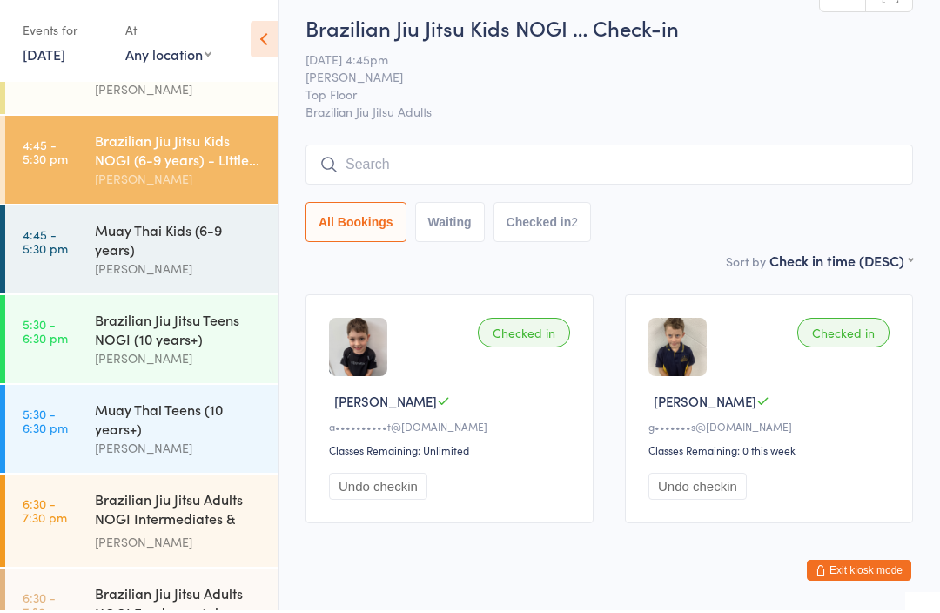
scroll to position [7, 0]
